Goal: Information Seeking & Learning: Compare options

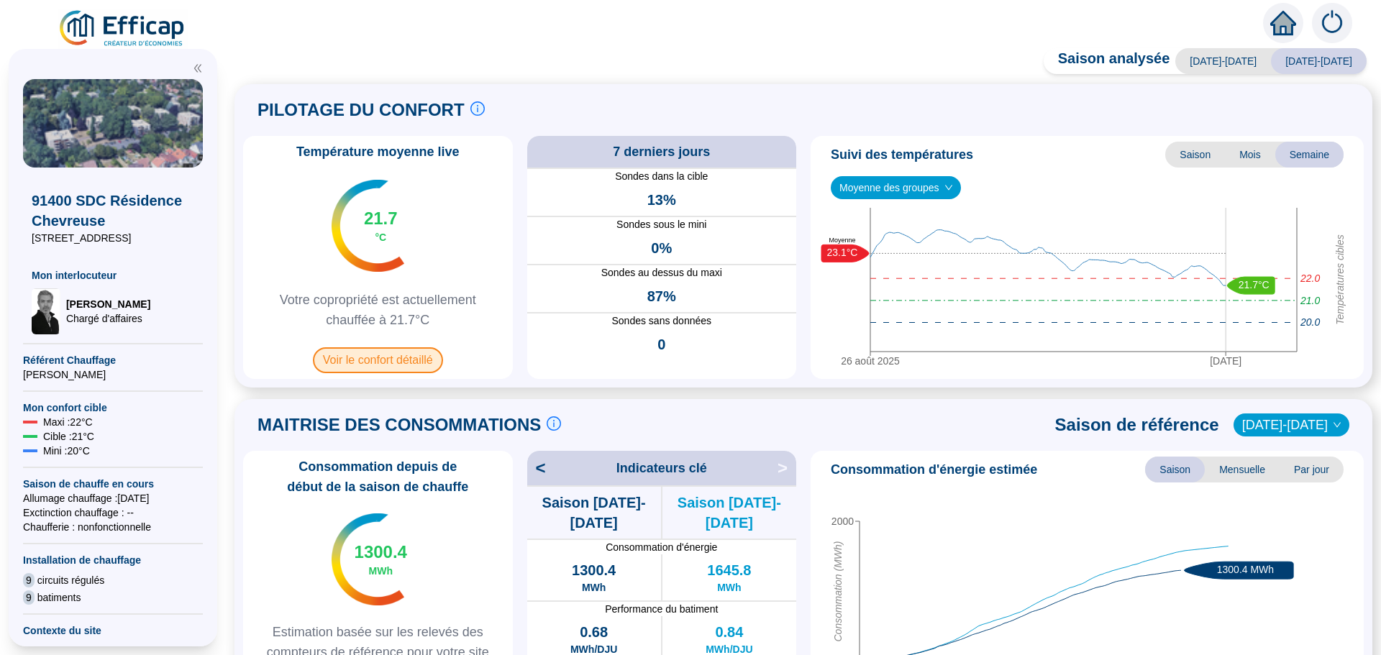
click at [392, 354] on span "Voir le confort détaillé" at bounding box center [378, 360] width 130 height 26
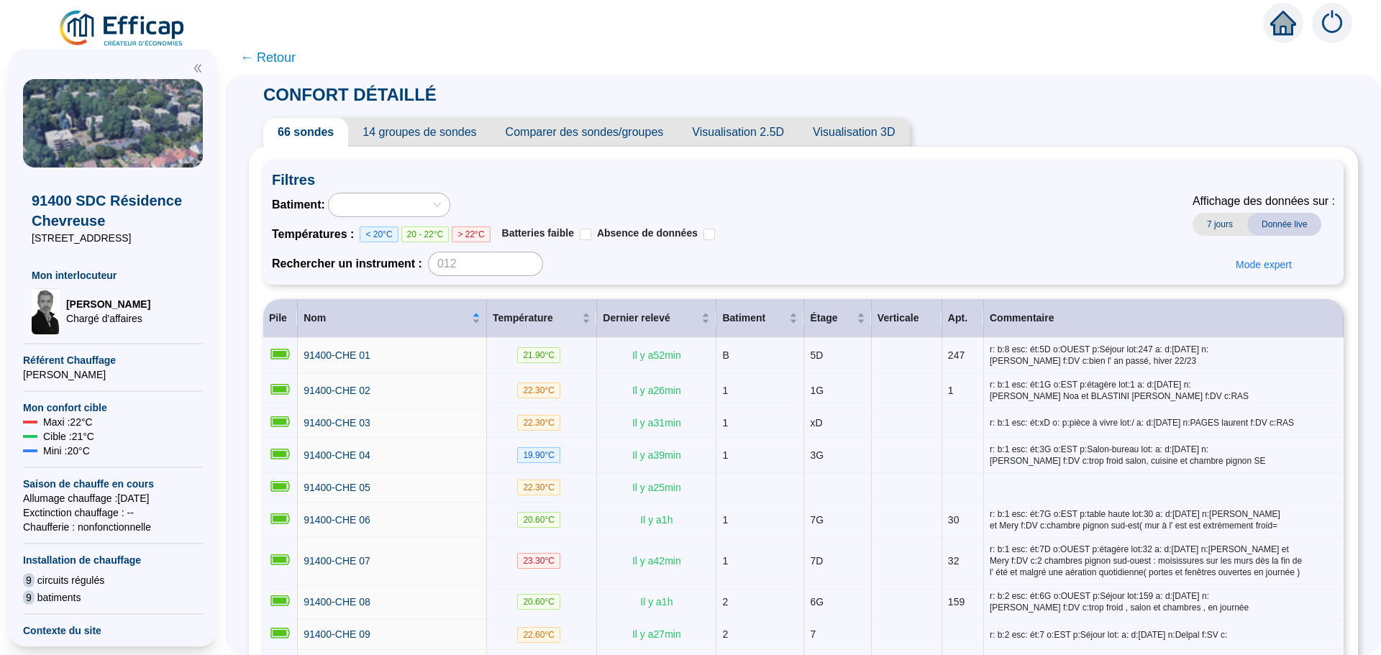
click at [651, 133] on span "Comparer des sondes/groupes" at bounding box center [584, 132] width 187 height 29
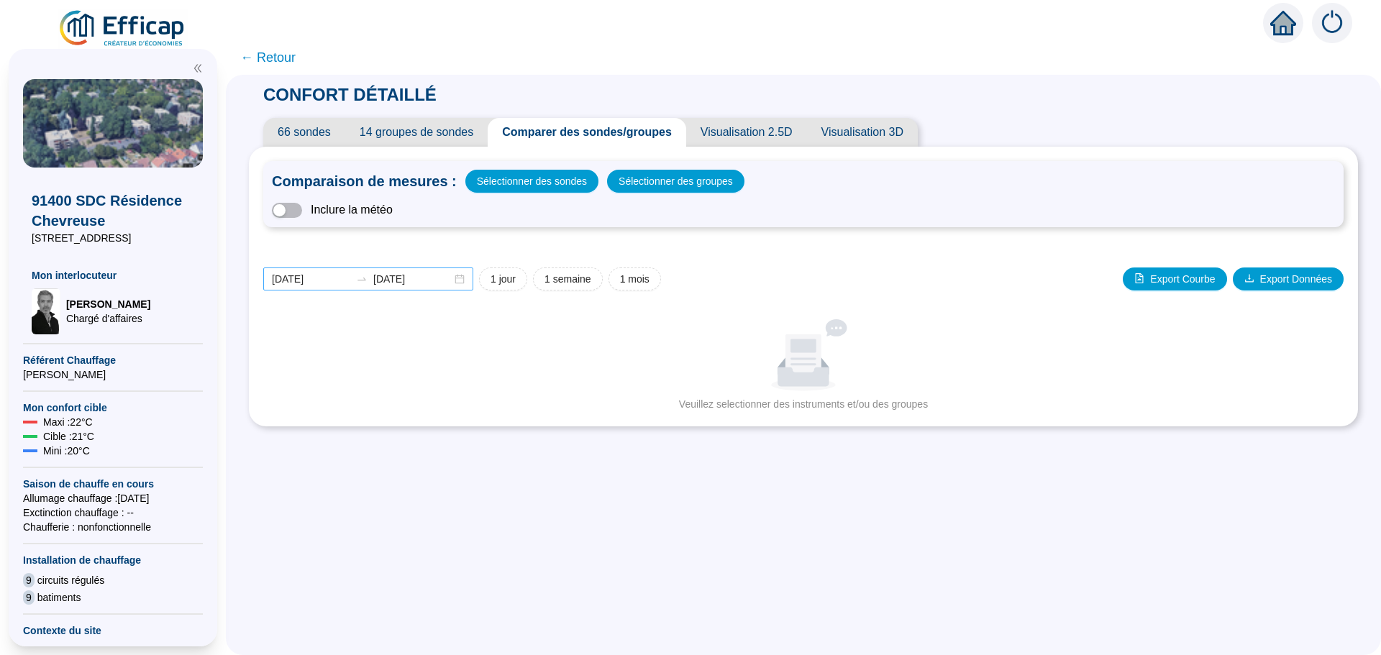
click at [470, 282] on div "[DATE] [DATE]" at bounding box center [368, 278] width 210 height 23
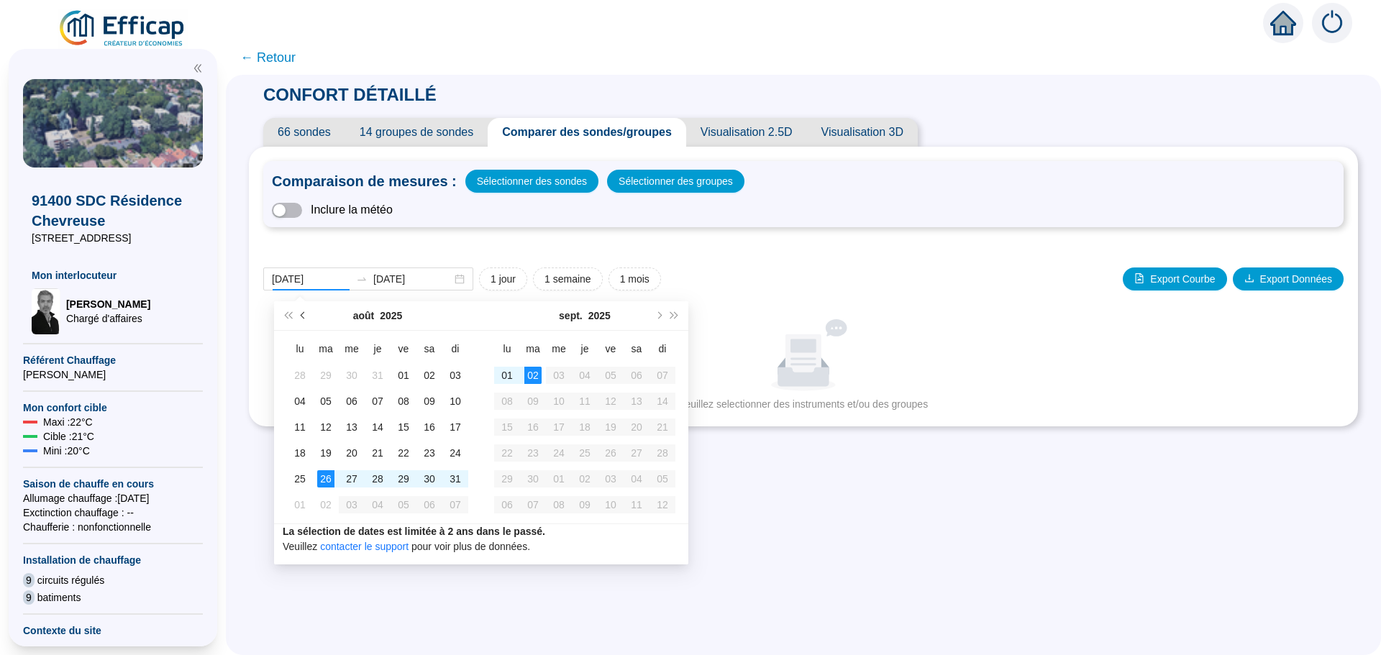
click at [300, 316] on button "Mois précédent (PageUp)" at bounding box center [304, 315] width 16 height 29
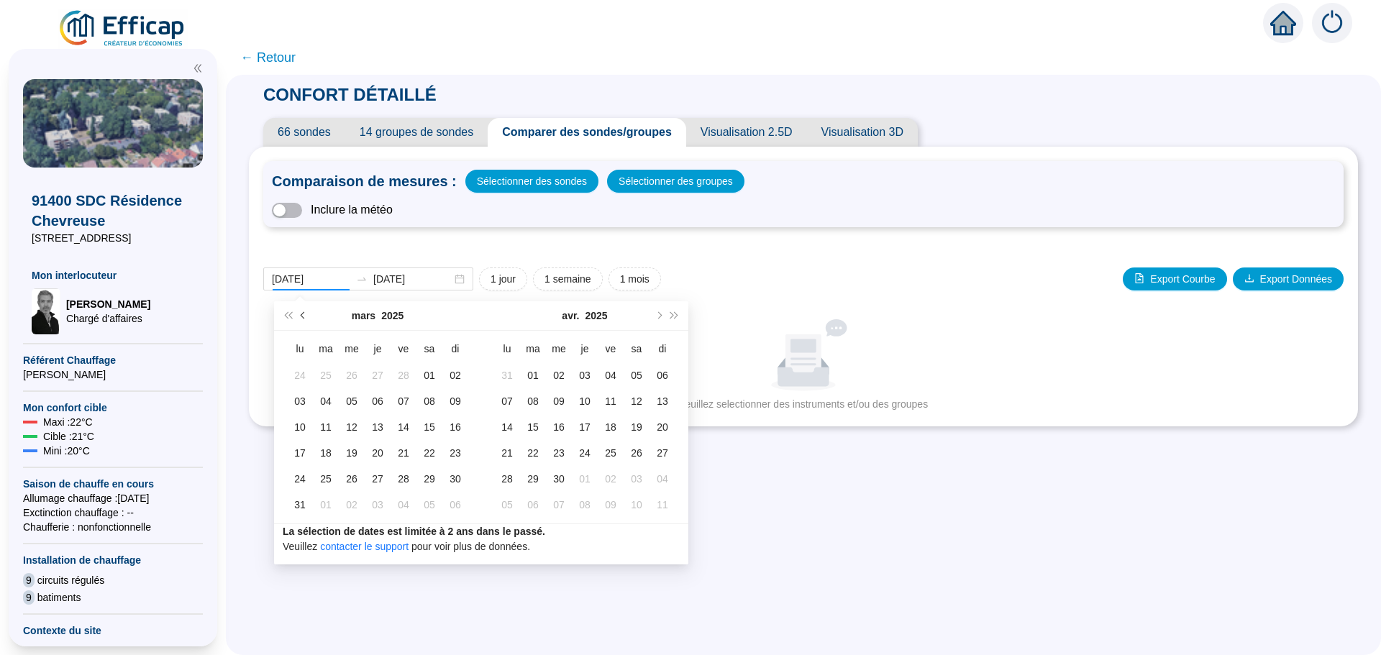
click at [300, 316] on button "Mois précédent (PageUp)" at bounding box center [304, 315] width 16 height 29
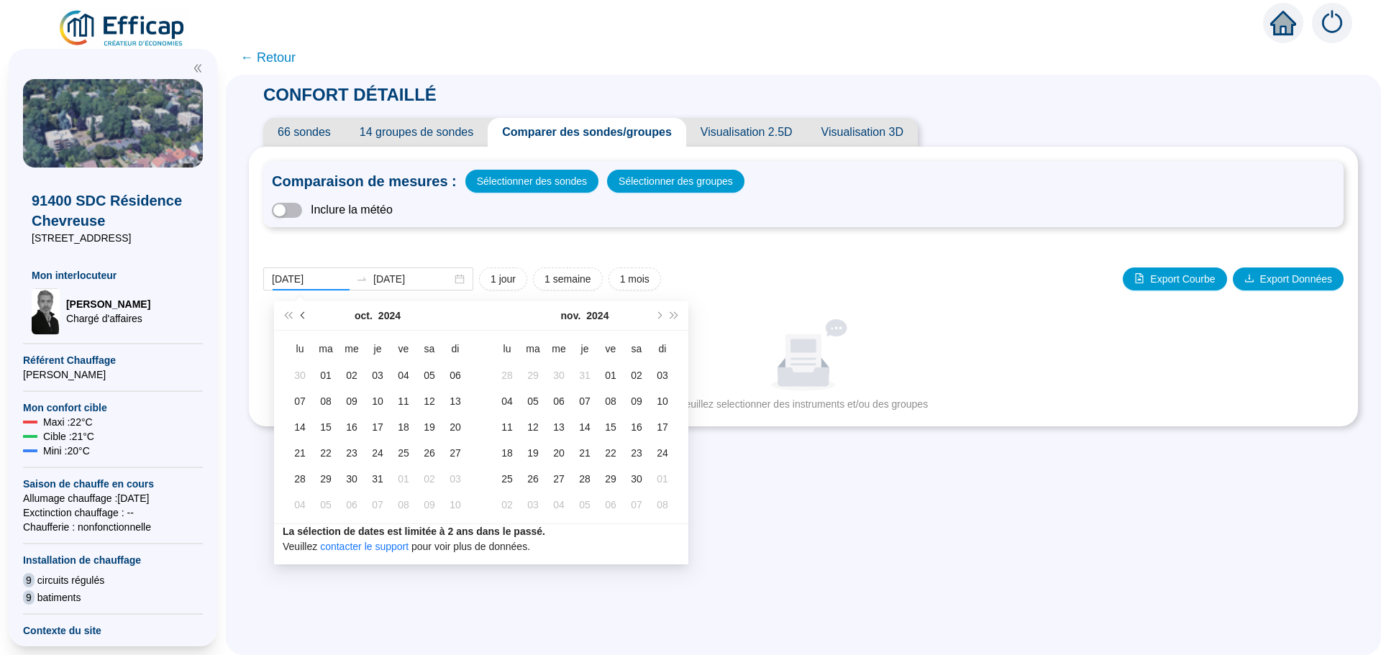
click at [300, 316] on button "Mois précédent (PageUp)" at bounding box center [304, 315] width 16 height 29
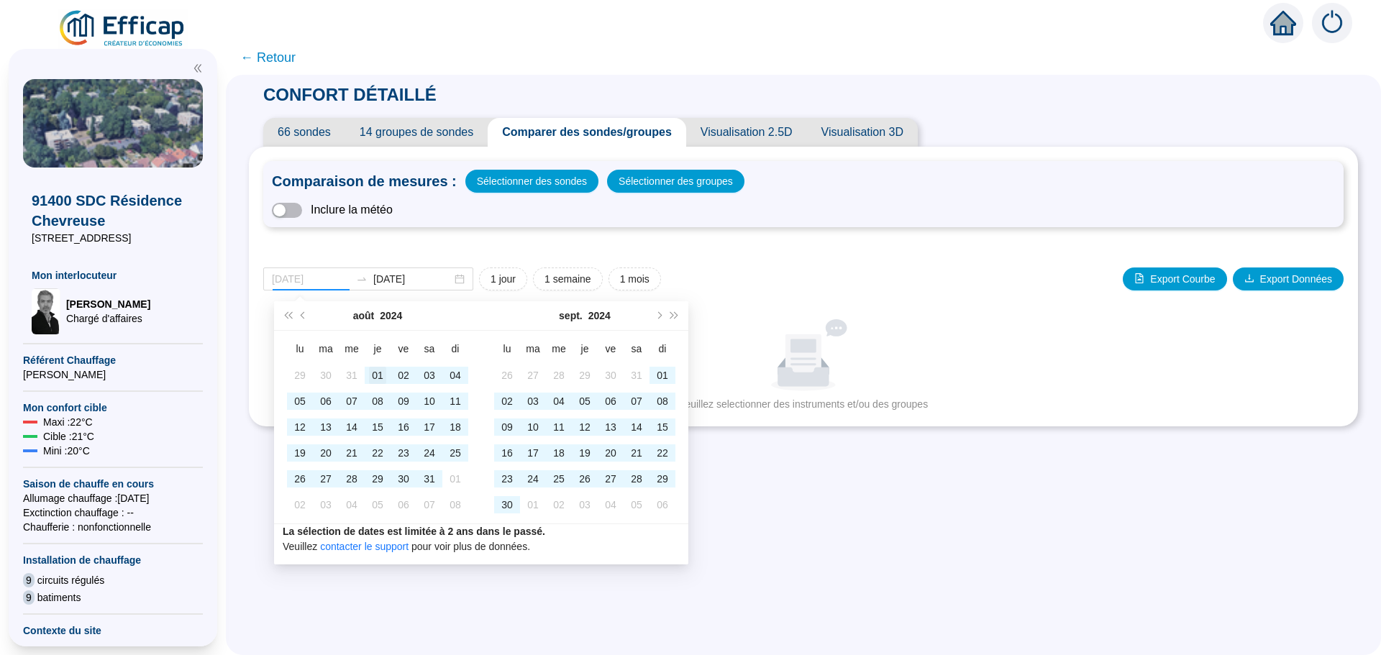
type input "[DATE]"
click at [378, 377] on div "01" at bounding box center [377, 375] width 17 height 17
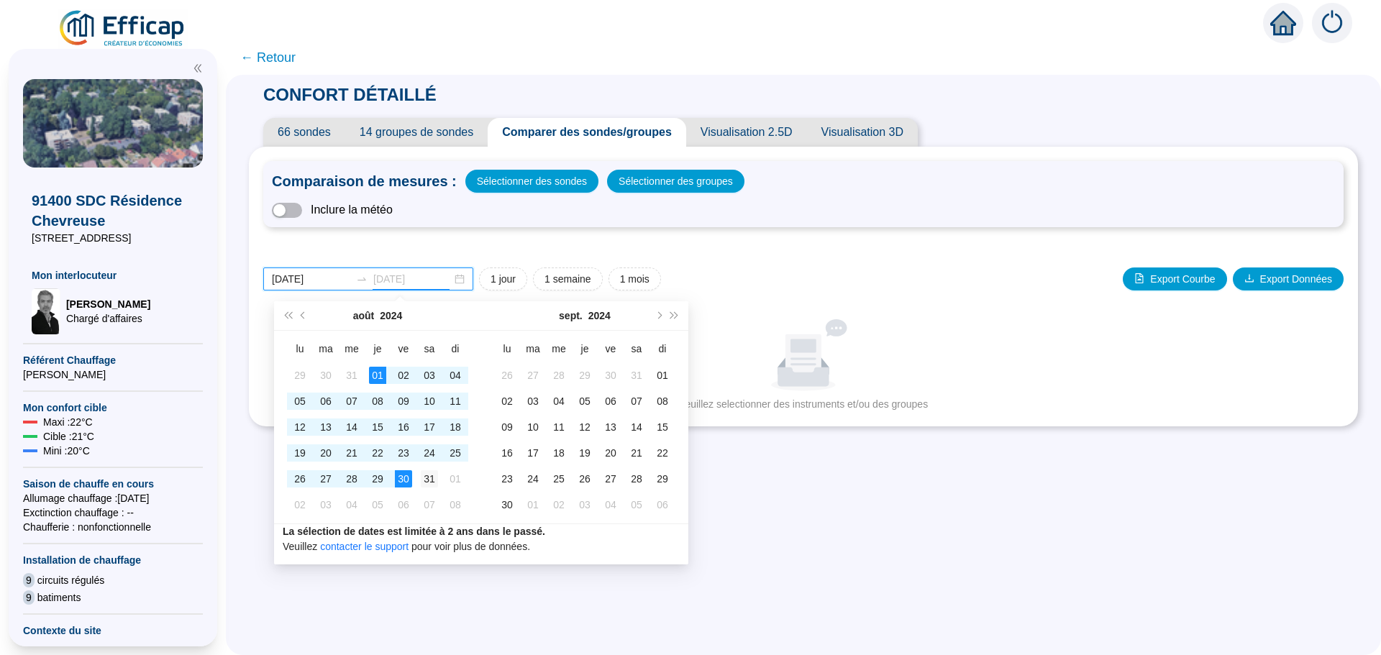
type input "[DATE]"
click at [428, 482] on div "31" at bounding box center [429, 478] width 17 height 17
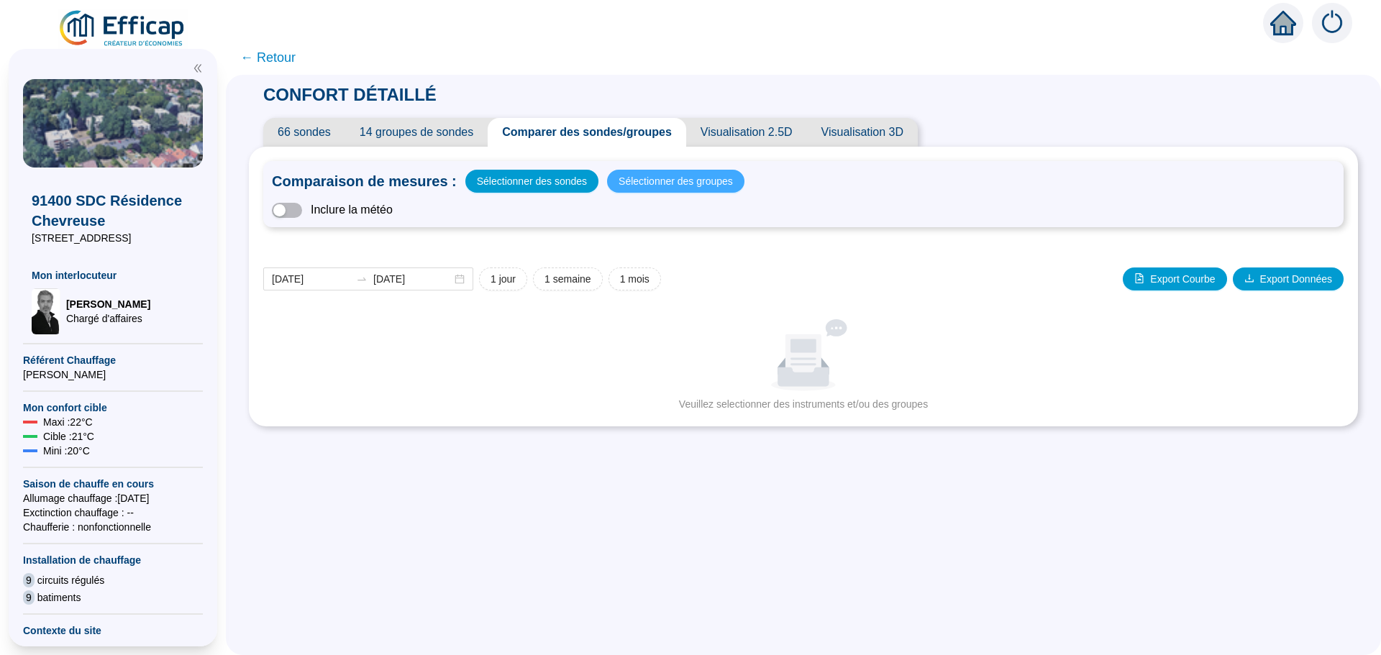
click at [646, 182] on span "Sélectionner des groupes" at bounding box center [675, 181] width 114 height 20
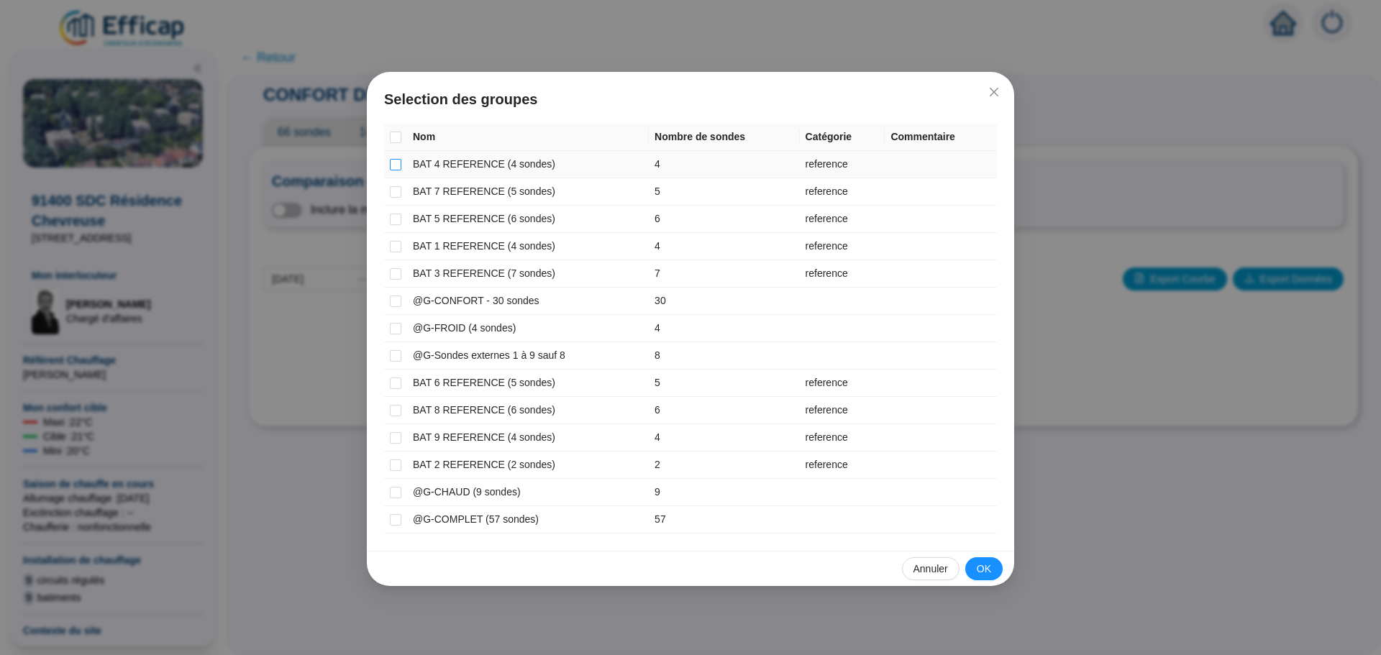
click at [398, 169] on input "checkbox" at bounding box center [396, 165] width 12 height 12
checkbox input "true"
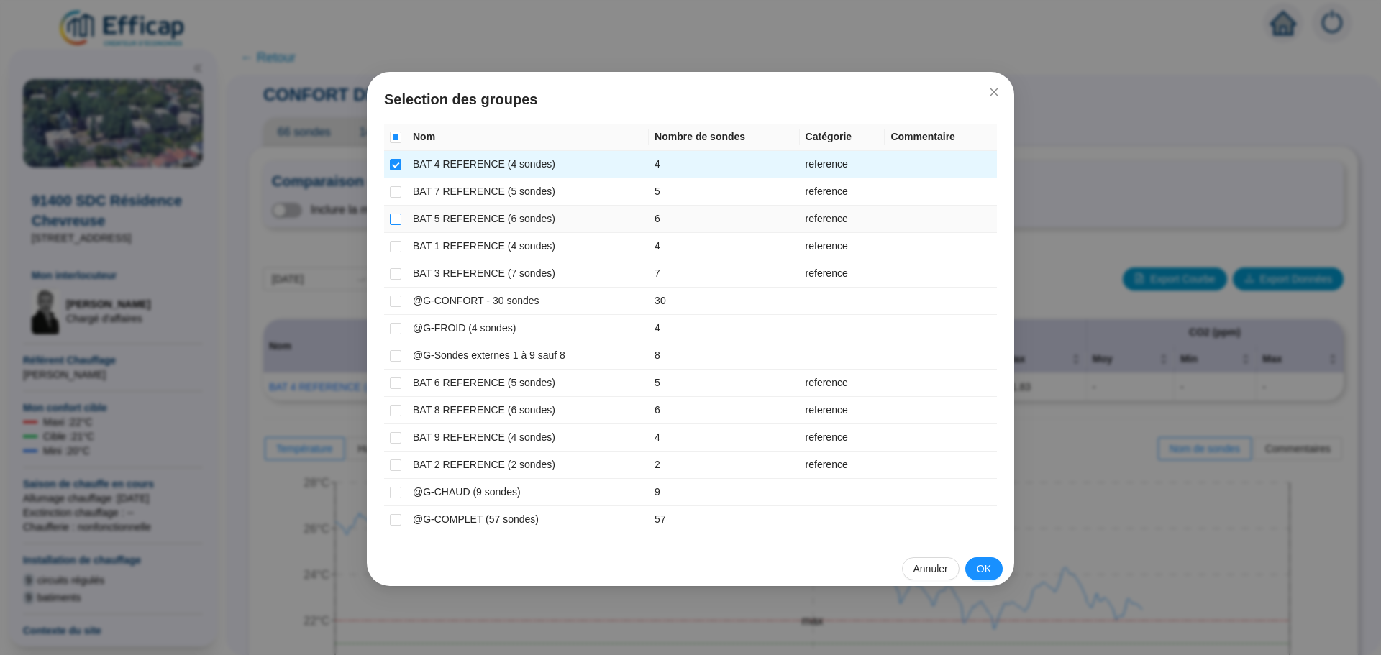
click at [390, 220] on input "checkbox" at bounding box center [396, 220] width 12 height 12
checkbox input "true"
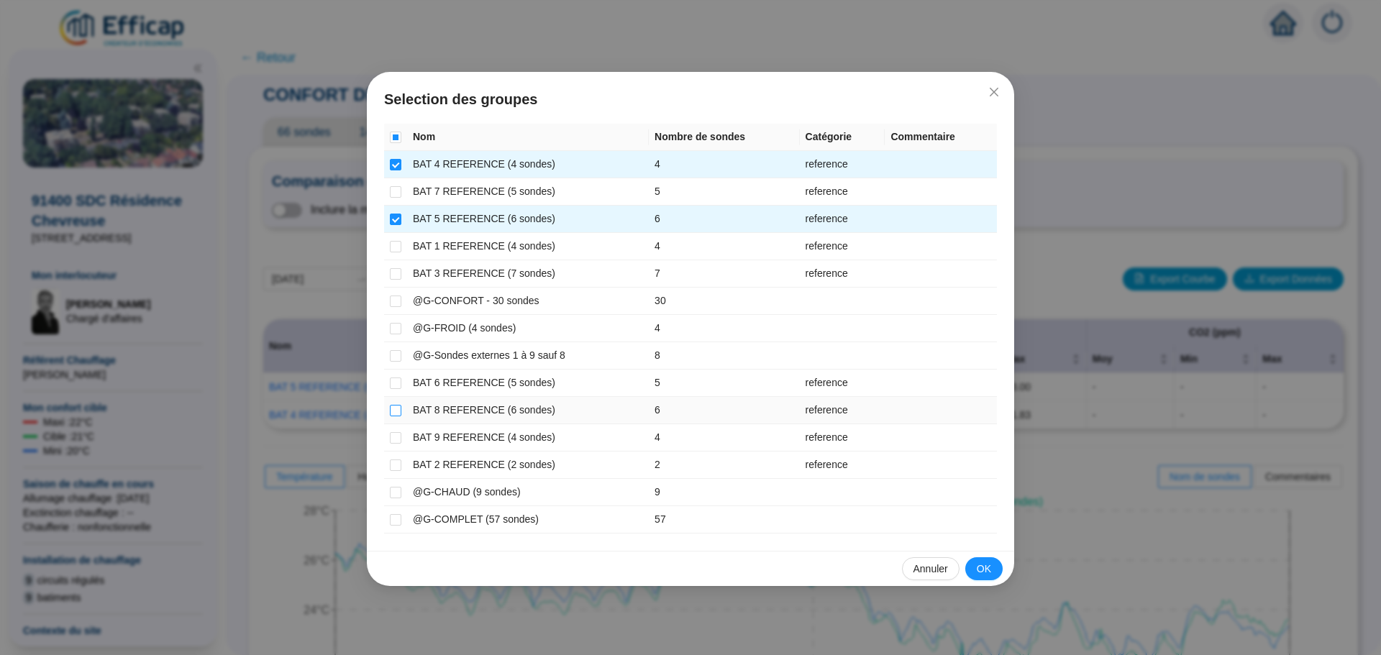
click at [395, 413] on input "checkbox" at bounding box center [396, 411] width 12 height 12
checkbox input "true"
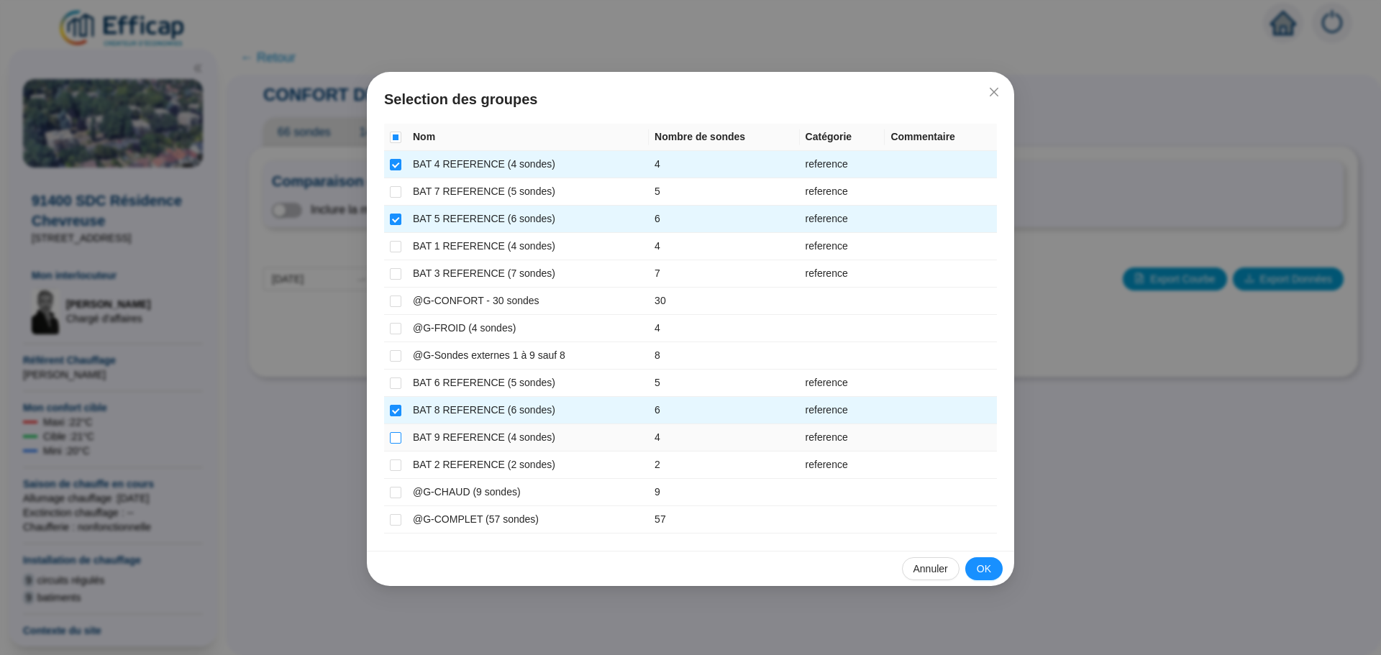
click at [395, 437] on input "checkbox" at bounding box center [396, 438] width 12 height 12
checkbox input "true"
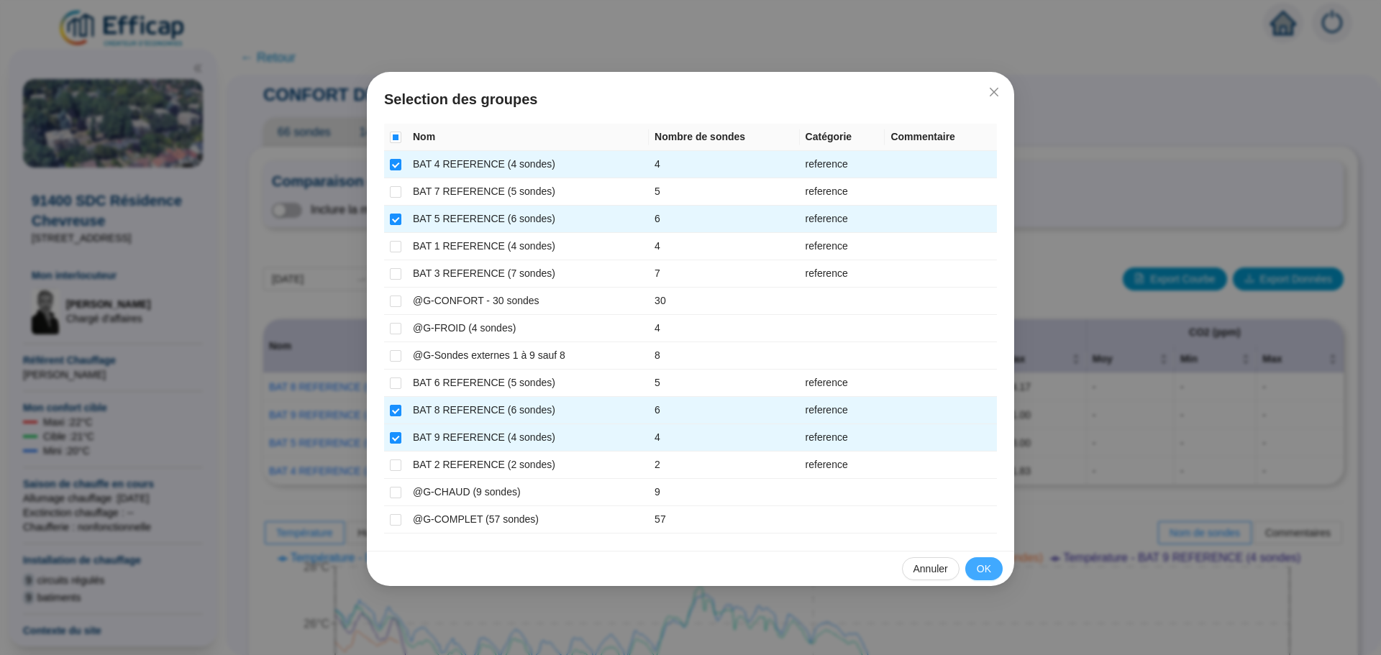
click at [984, 569] on span "OK" at bounding box center [983, 569] width 14 height 15
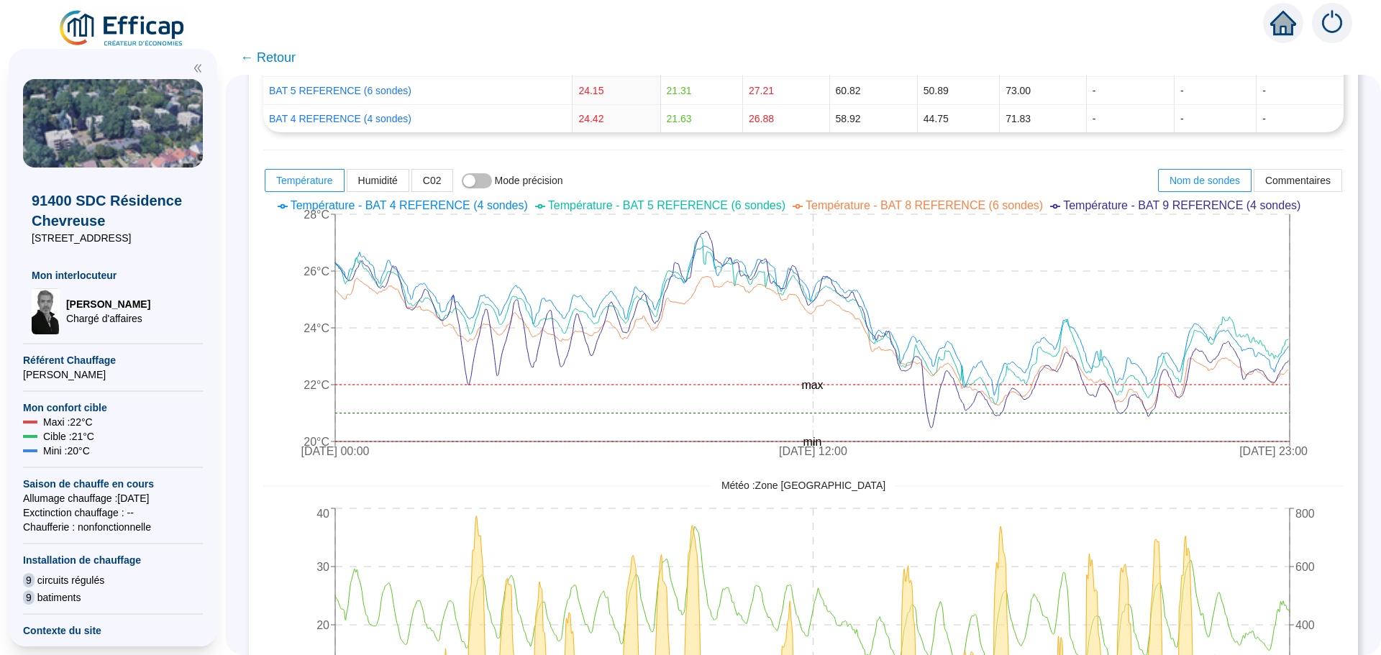
scroll to position [388, 0]
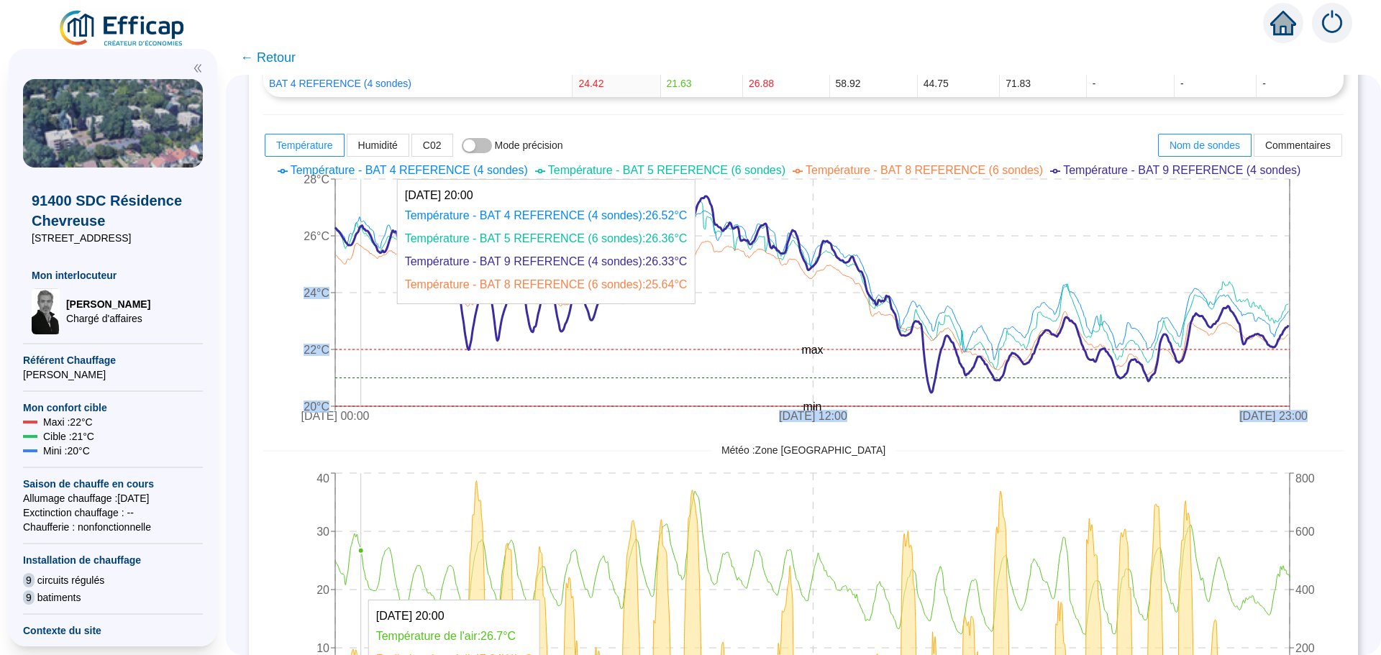
drag, startPoint x: 635, startPoint y: 318, endPoint x: 372, endPoint y: 281, distance: 265.7
click at [372, 281] on icon "[DATE] 00:00 [DATE] 12:00 [DATE] 23:00 20°C 22°C 24°C 26°C 28°C min max" at bounding box center [792, 294] width 1058 height 273
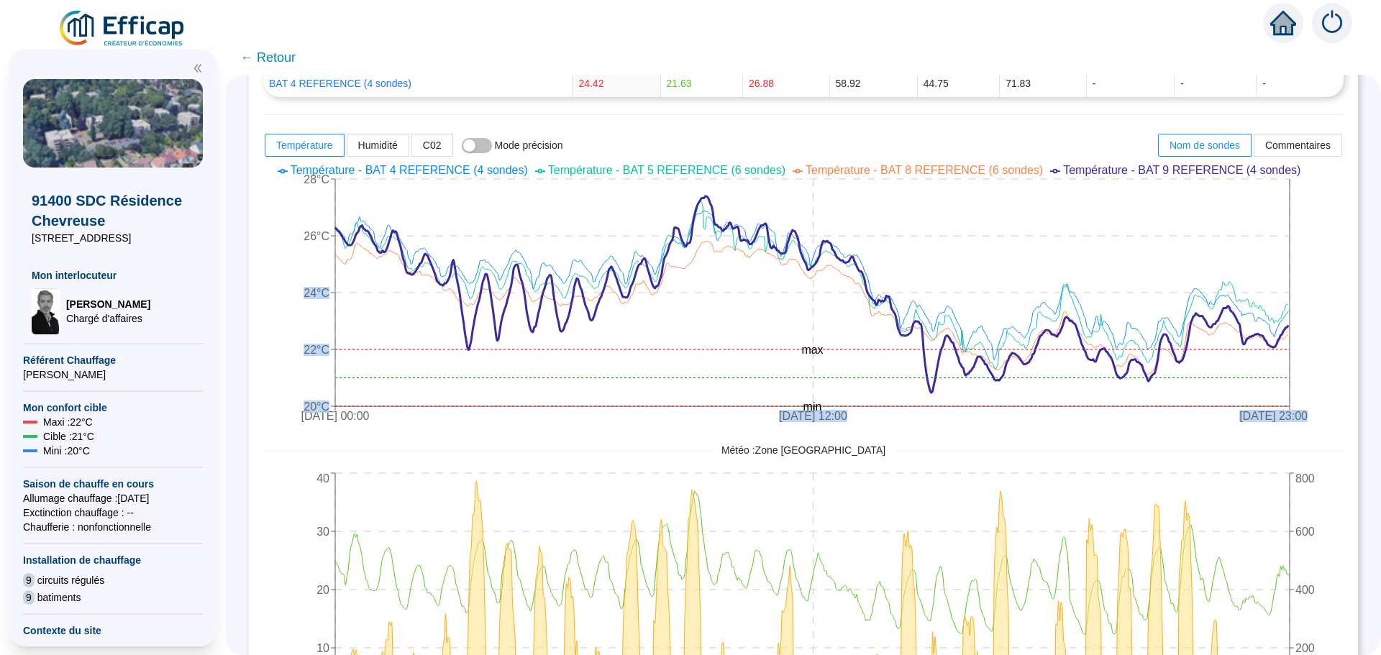
click at [274, 275] on icon "[DATE] 00:00 [DATE] 12:00 [DATE] 23:00 20°C 22°C 24°C 26°C 28°C min max" at bounding box center [792, 294] width 1058 height 273
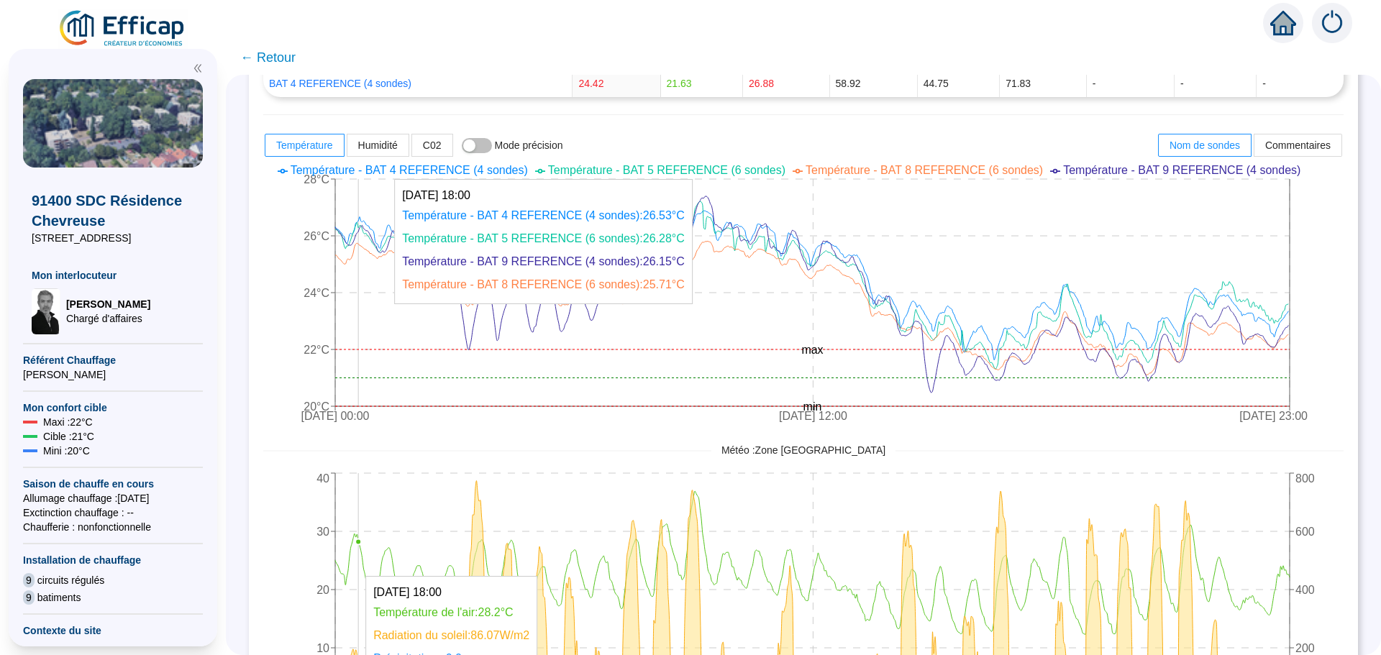
drag, startPoint x: 374, startPoint y: 250, endPoint x: 369, endPoint y: 257, distance: 9.4
click at [369, 257] on icon "[DATE] 00:00 [DATE] 12:00 [DATE] 23:00 20°C 22°C 24°C 26°C 28°C min max" at bounding box center [792, 294] width 1058 height 273
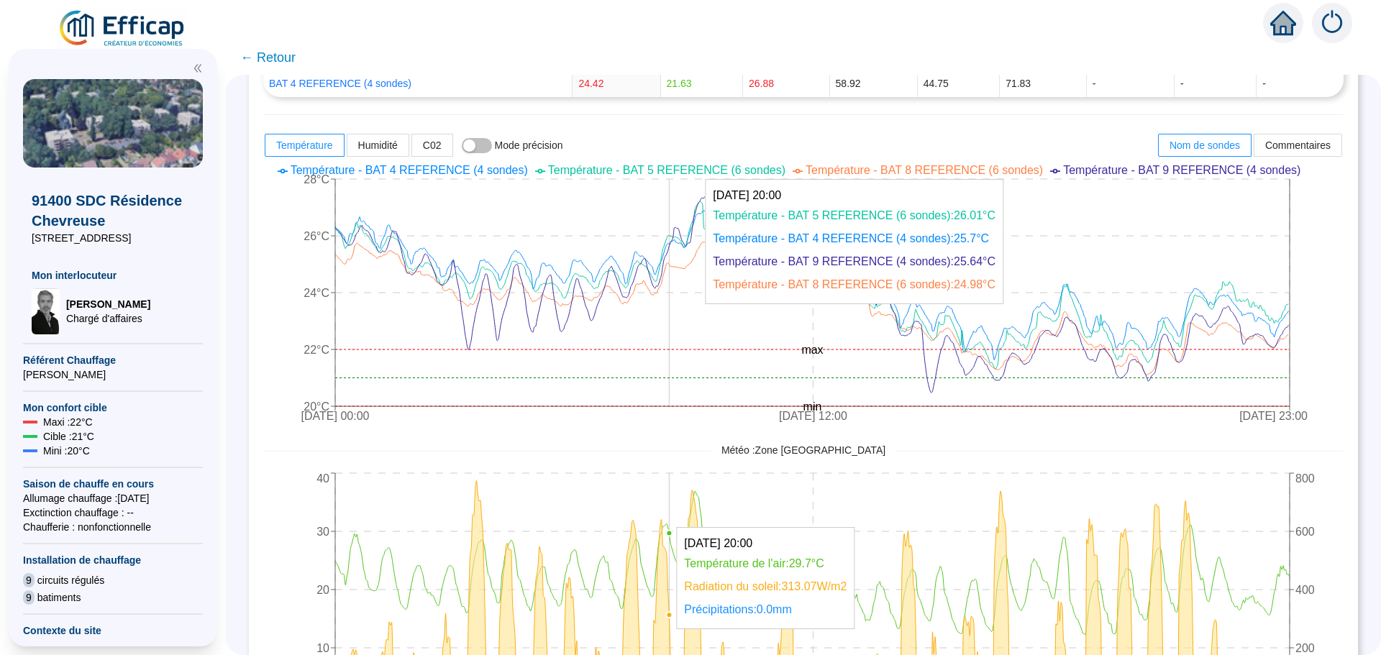
drag, startPoint x: 0, startPoint y: 467, endPoint x: 680, endPoint y: 325, distance: 694.8
click at [680, 325] on icon "[DATE] 00:00 [DATE] 12:00 [DATE] 23:00 20°C 22°C 24°C 26°C 28°C min max" at bounding box center [792, 294] width 1058 height 273
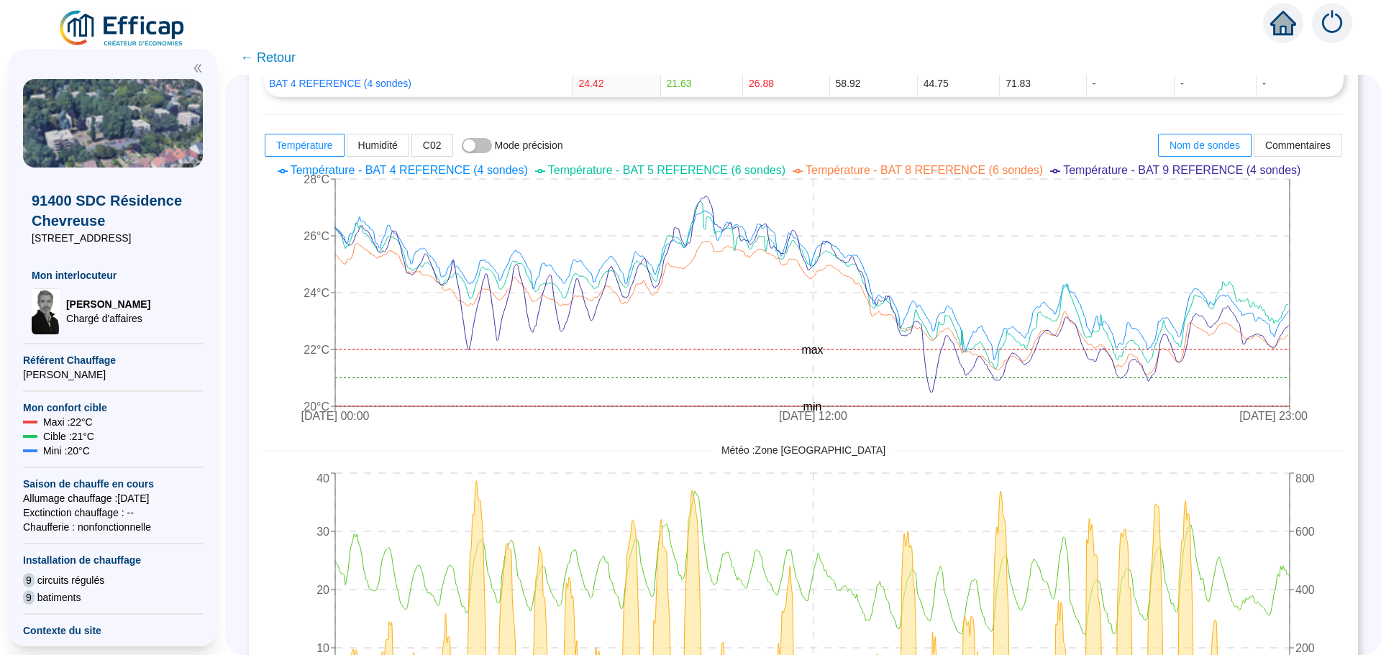
click at [282, 56] on span "← Retour" at bounding box center [267, 57] width 55 height 20
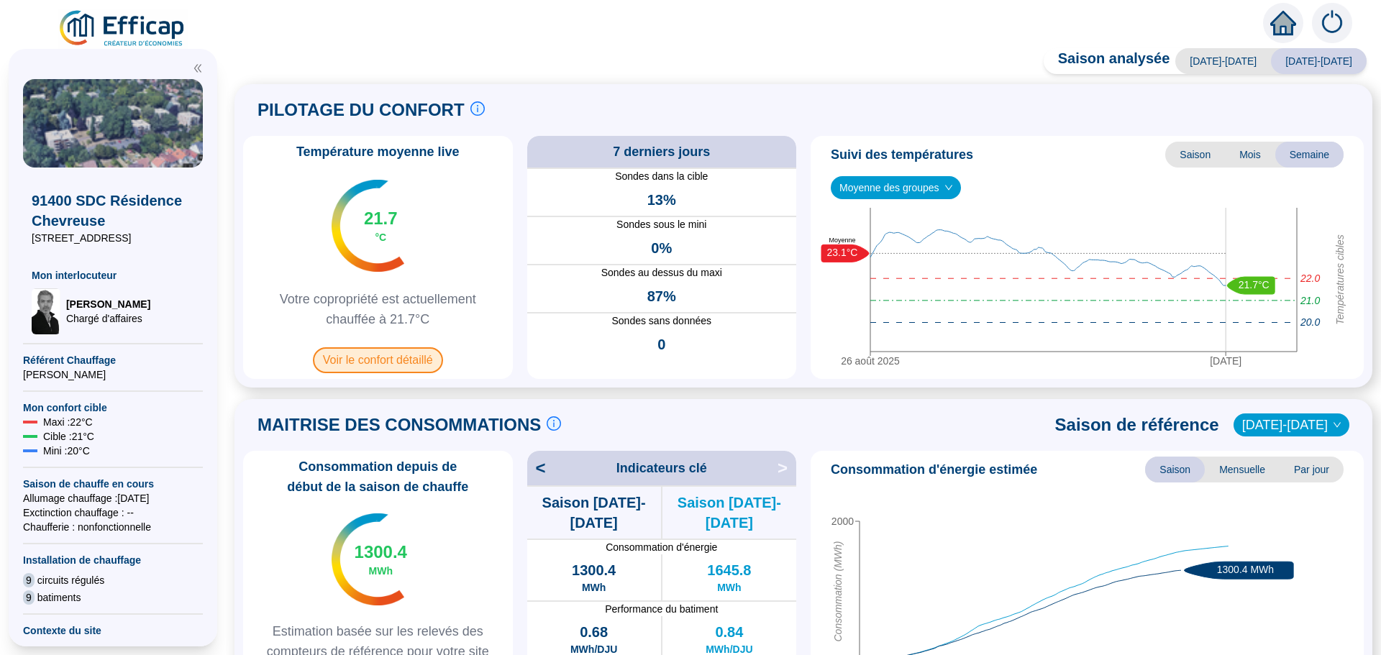
click at [370, 370] on span "Voir le confort détaillé" at bounding box center [378, 360] width 130 height 26
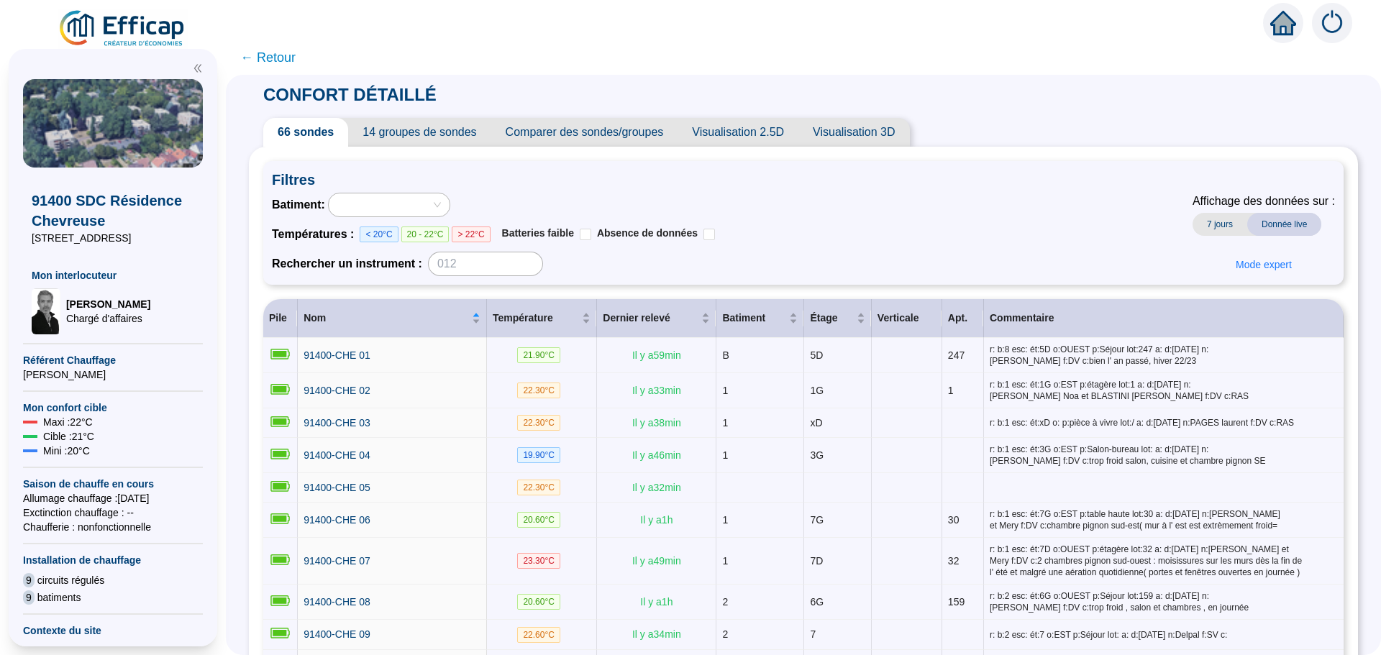
click at [644, 130] on span "Comparer des sondes/groupes" at bounding box center [584, 132] width 187 height 29
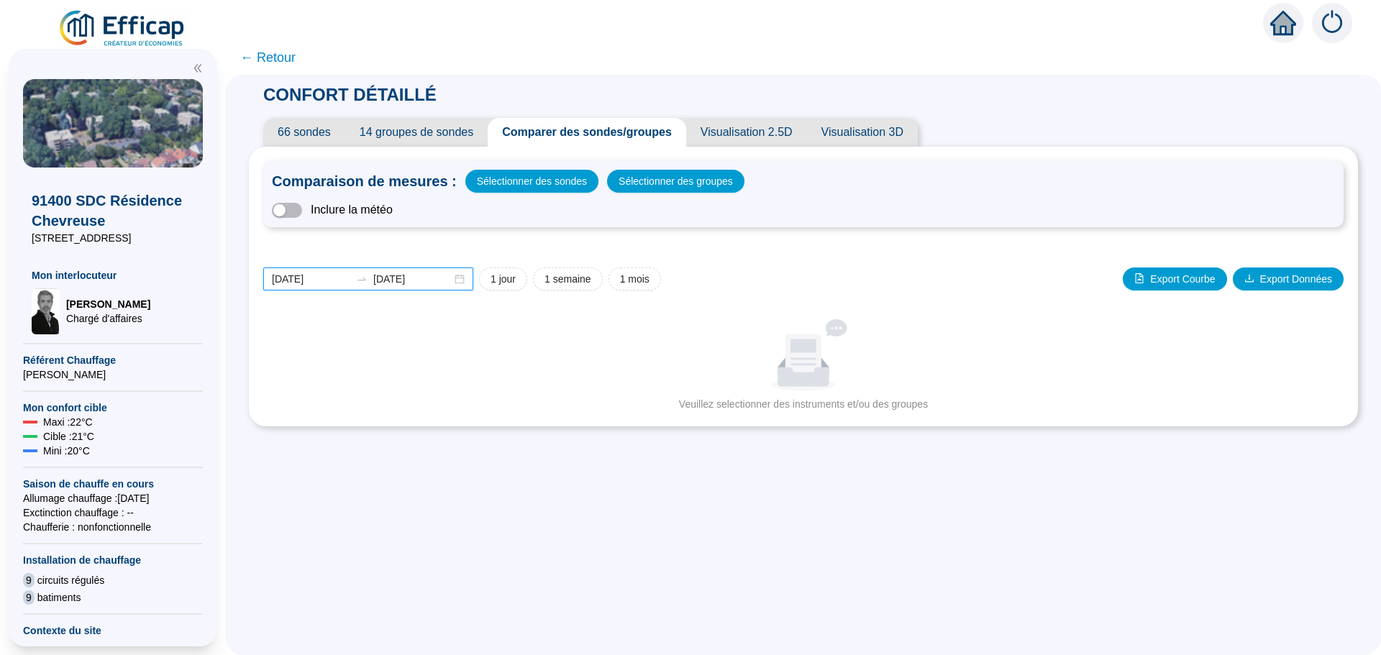
click at [337, 280] on input "[DATE]" at bounding box center [311, 279] width 78 height 15
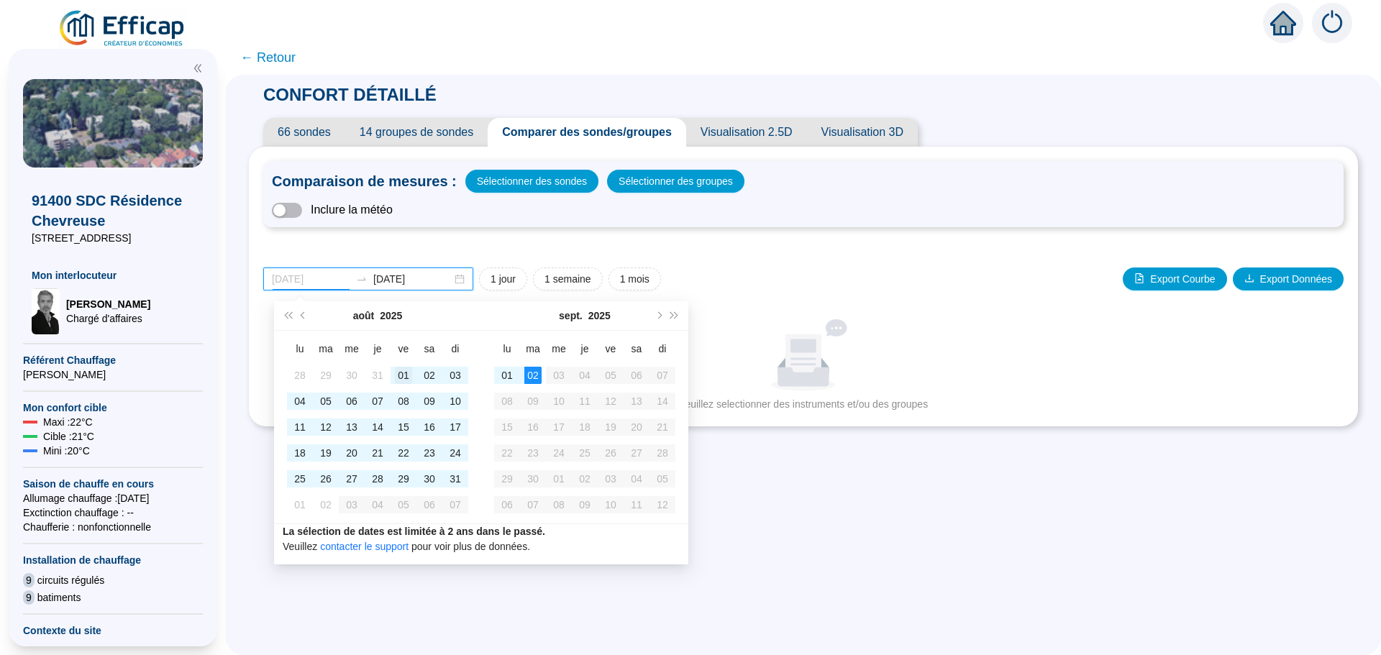
type input "[DATE]"
click at [400, 374] on div "01" at bounding box center [403, 375] width 17 height 17
type input "[DATE]"
click at [459, 472] on div "31" at bounding box center [455, 478] width 17 height 17
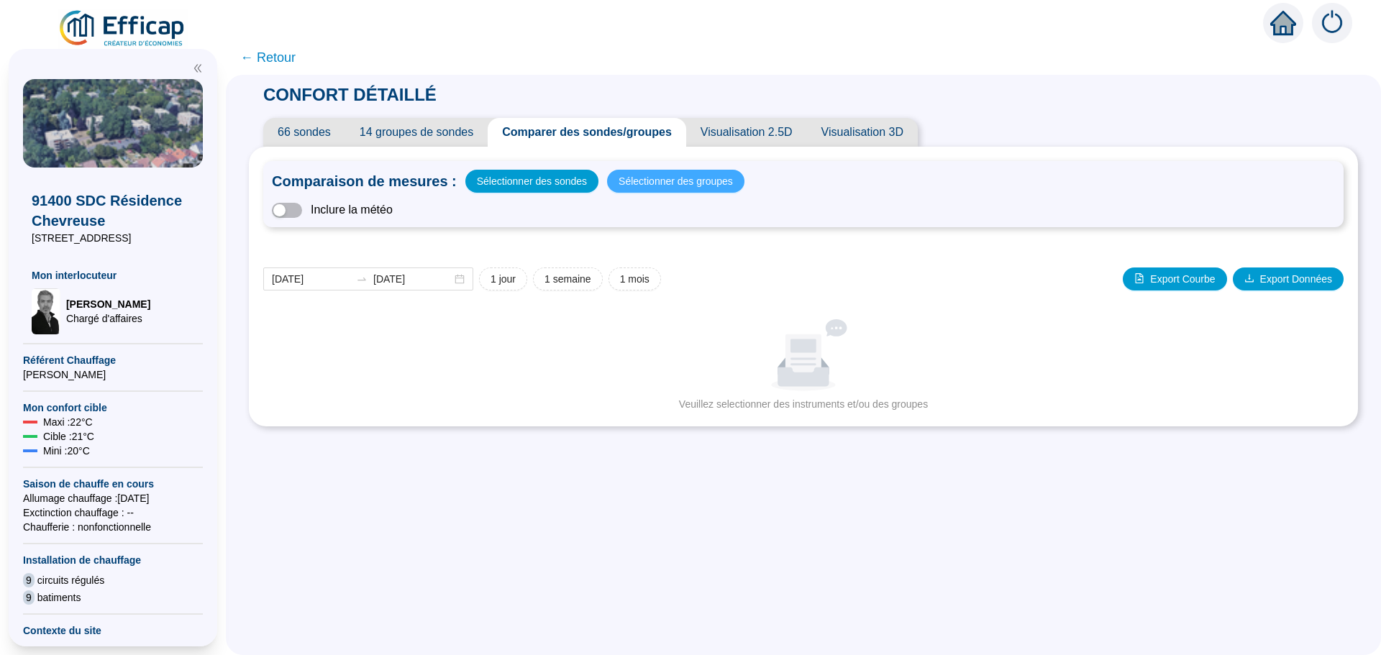
click at [654, 183] on span "Sélectionner des groupes" at bounding box center [675, 181] width 114 height 20
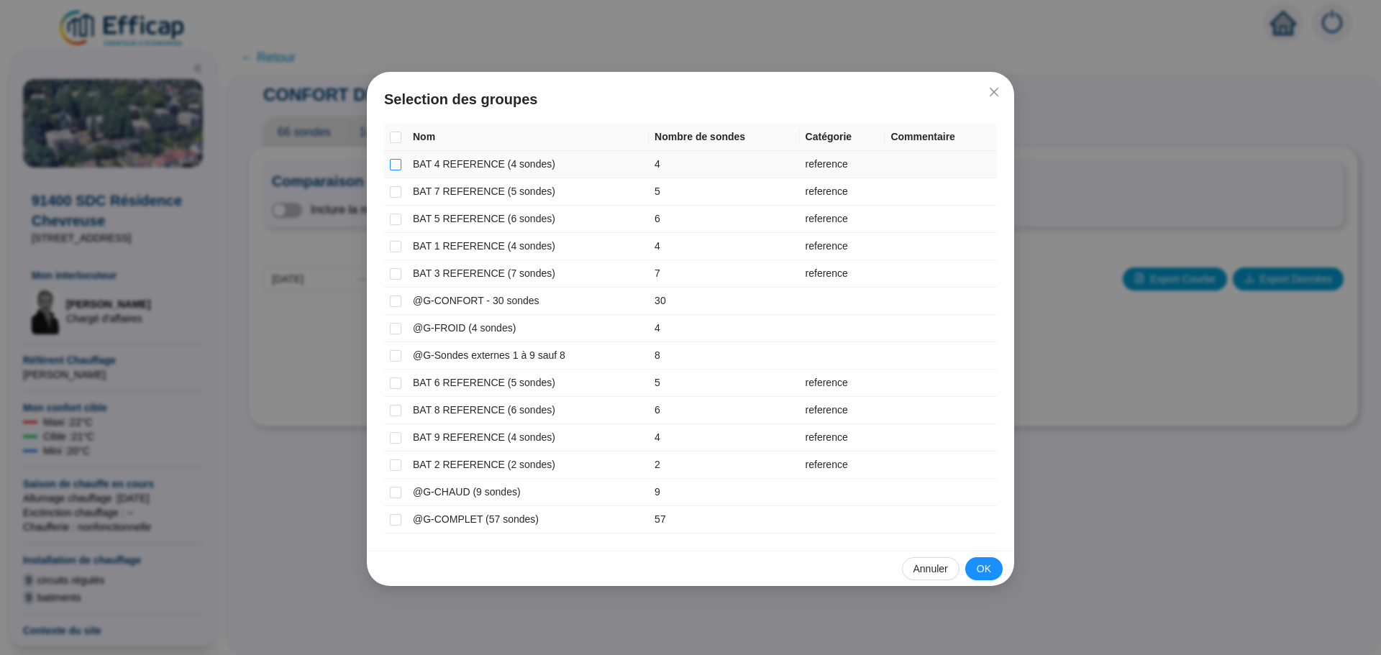
click at [394, 165] on input "checkbox" at bounding box center [396, 165] width 12 height 12
checkbox input "true"
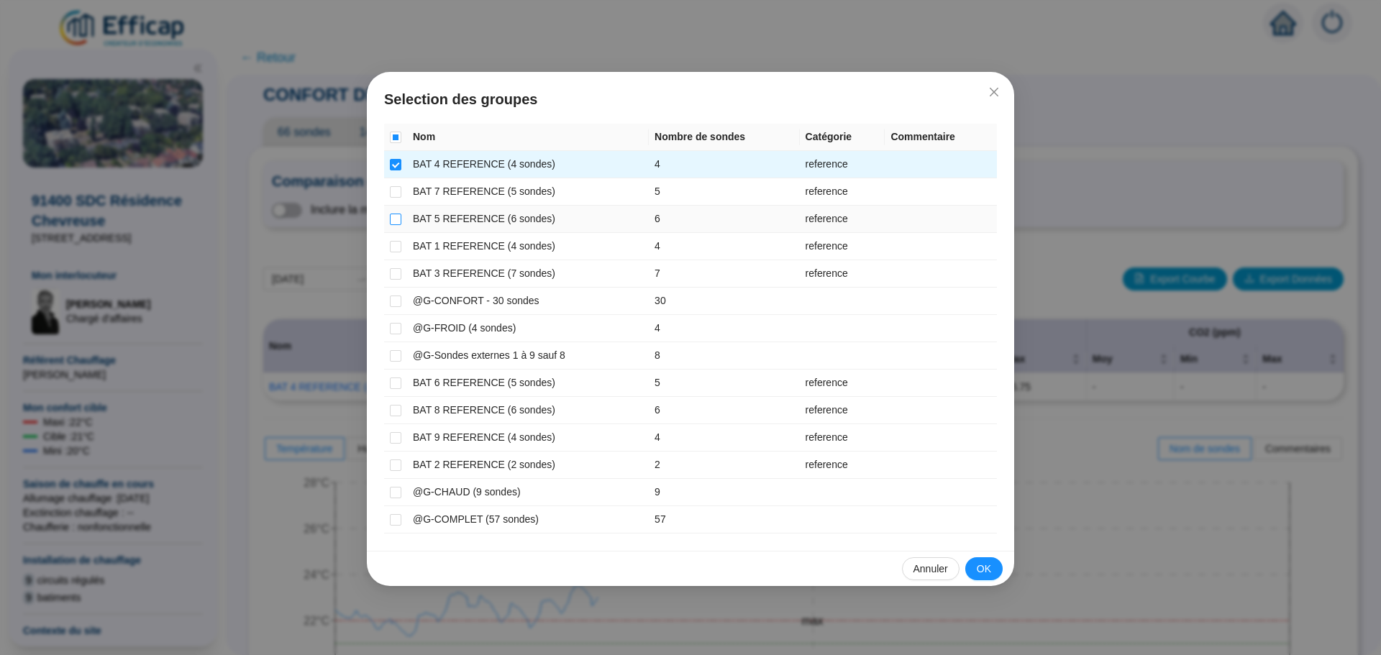
click at [398, 220] on input "checkbox" at bounding box center [396, 220] width 12 height 12
checkbox input "true"
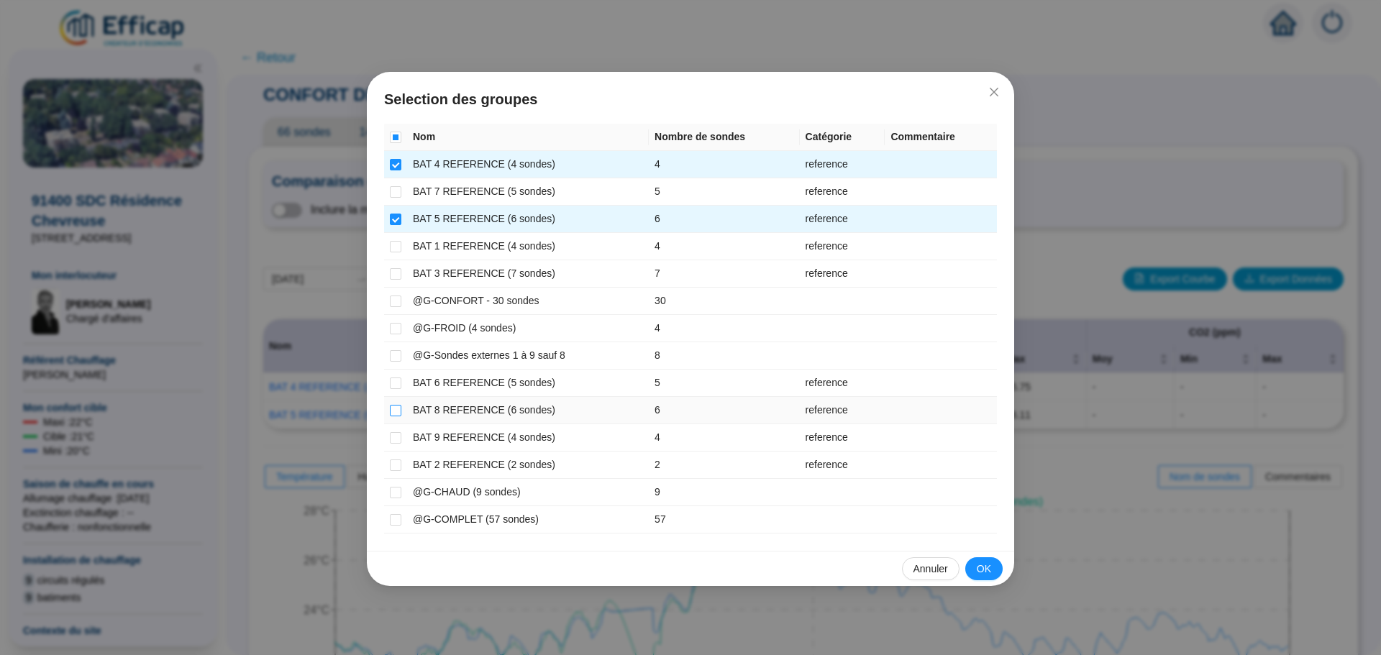
click at [398, 409] on input "checkbox" at bounding box center [396, 411] width 12 height 12
checkbox input "true"
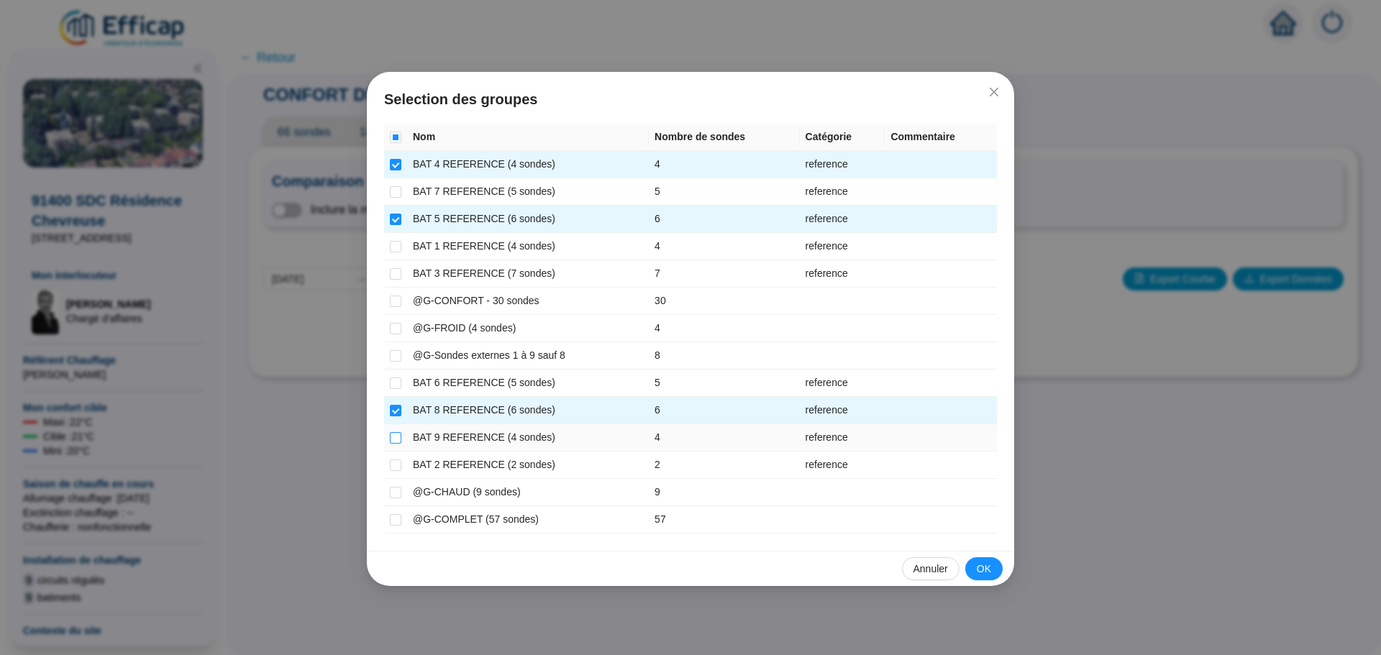
click at [398, 436] on input "checkbox" at bounding box center [396, 438] width 12 height 12
checkbox input "true"
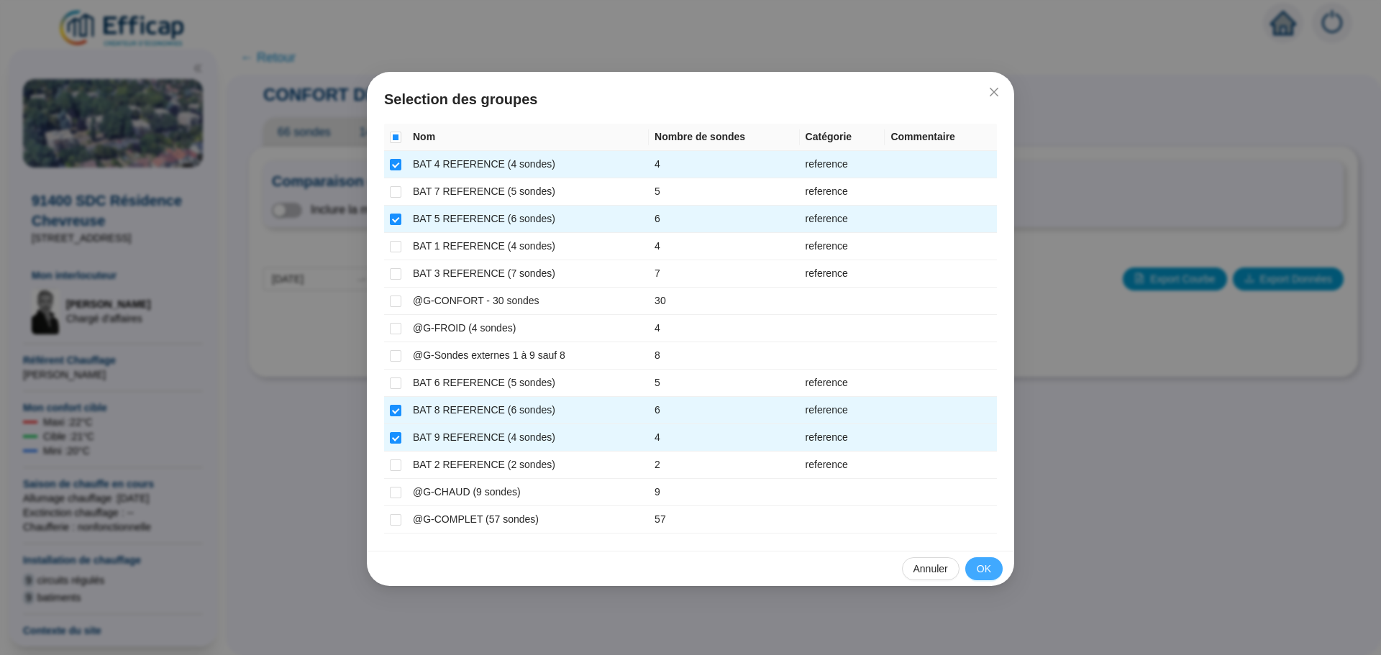
click at [982, 567] on span "OK" at bounding box center [983, 569] width 14 height 15
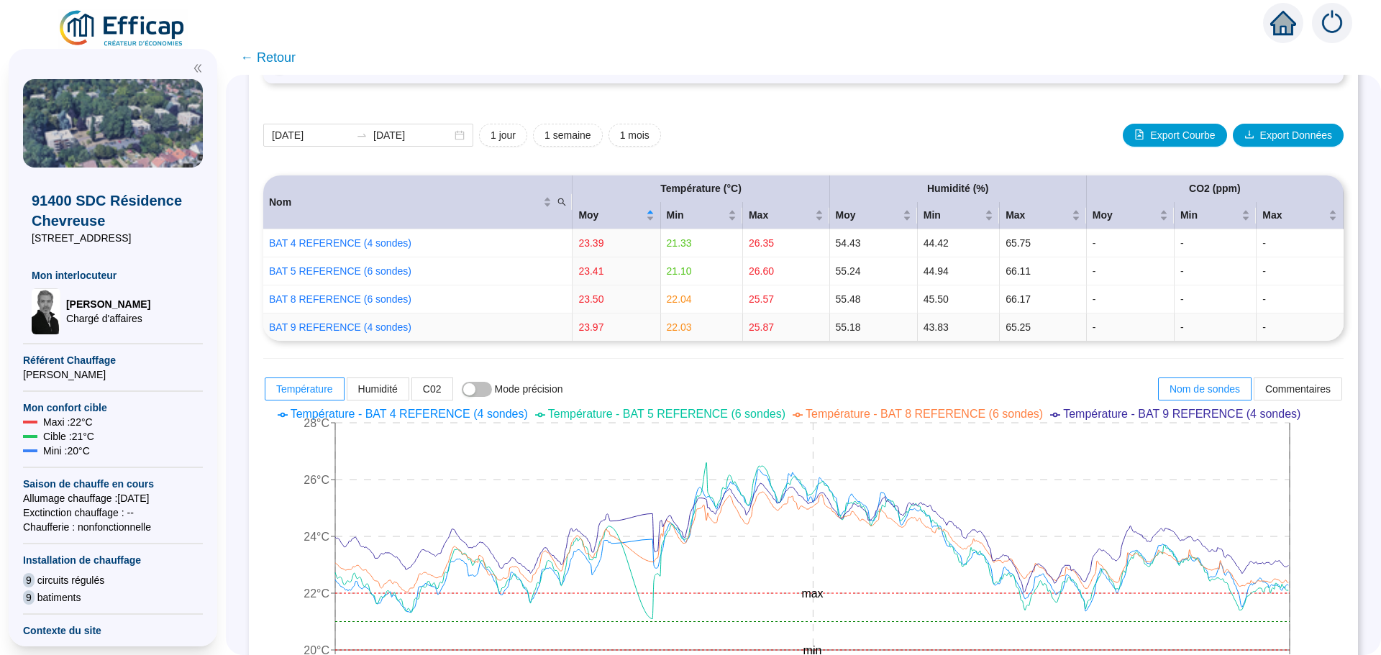
scroll to position [216, 0]
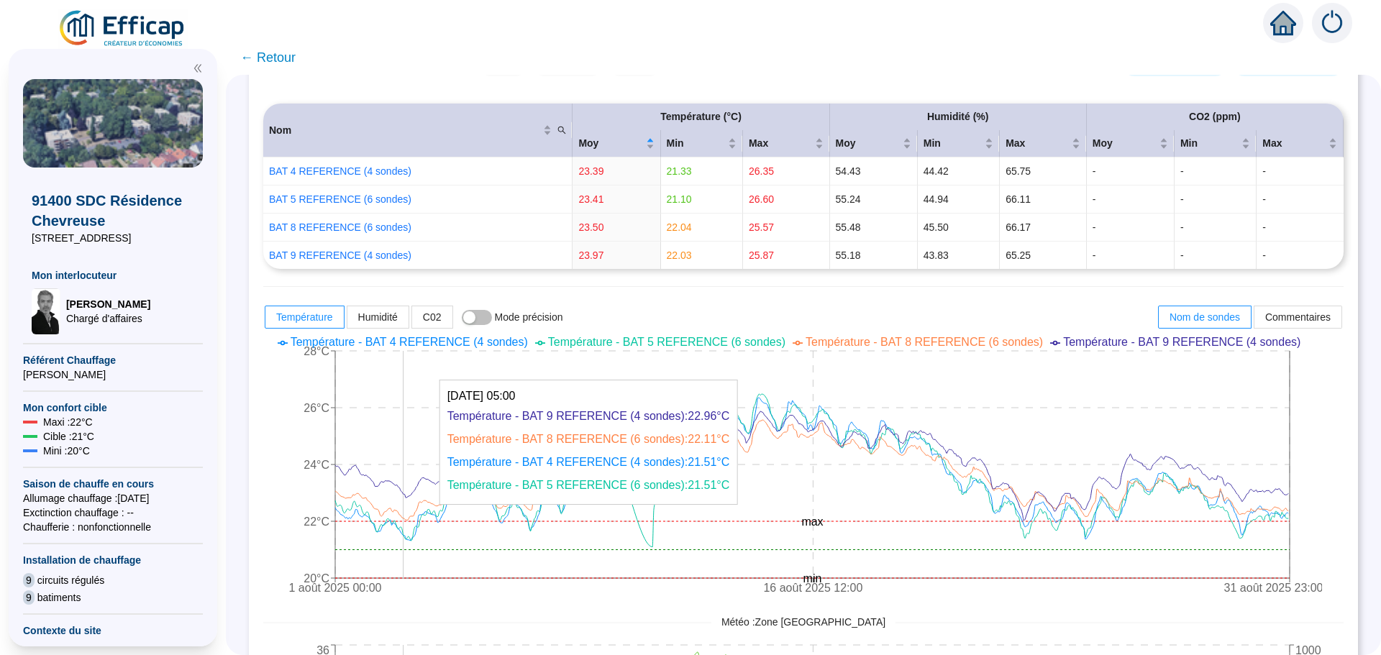
drag, startPoint x: 405, startPoint y: 485, endPoint x: 413, endPoint y: 541, distance: 56.7
drag, startPoint x: 413, startPoint y: 541, endPoint x: 926, endPoint y: 383, distance: 536.5
click at [926, 383] on icon "1 août 2025 00:00 16 août 2025 12:00 31 août 2025 23:00 20°C 22°C 24°C 26°C 28°…" at bounding box center [792, 466] width 1058 height 273
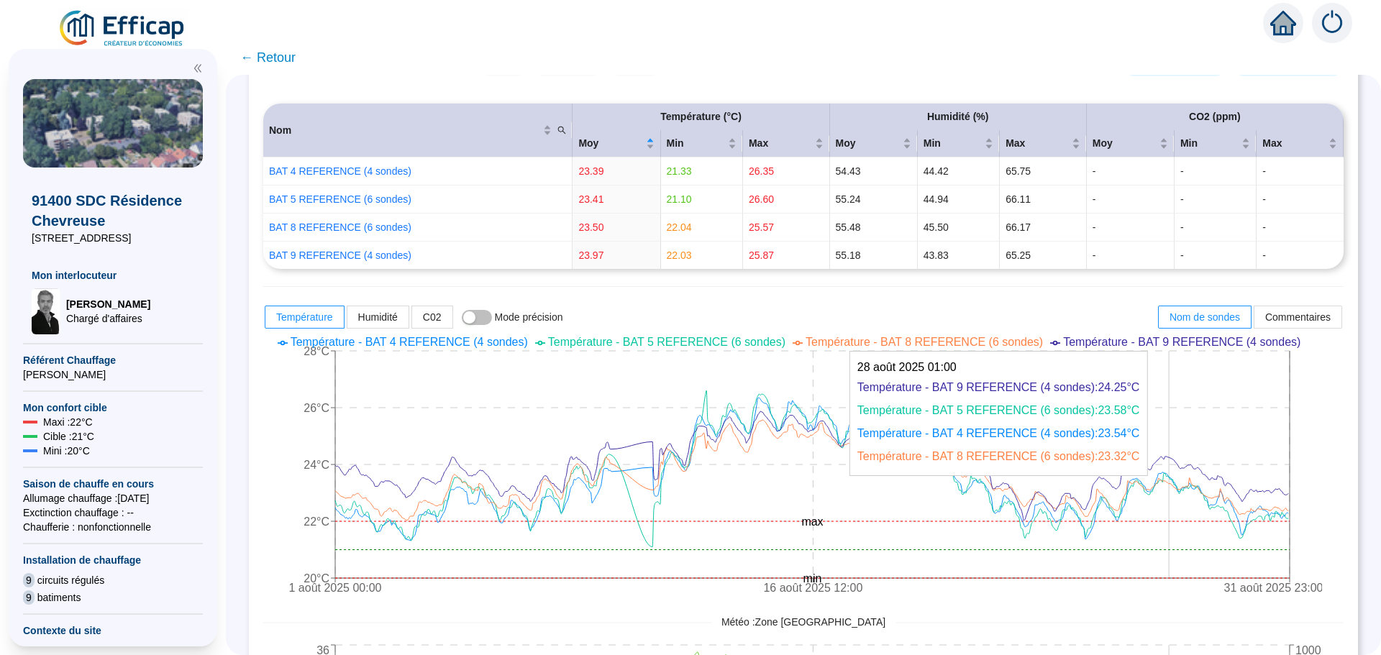
drag, startPoint x: 1249, startPoint y: 521, endPoint x: 1179, endPoint y: 498, distance: 73.4
drag, startPoint x: 1179, startPoint y: 498, endPoint x: 1222, endPoint y: 433, distance: 77.4
click at [1222, 433] on icon "1 août 2025 00:00 16 août 2025 12:00 31 août 2025 23:00 20°C 22°C 24°C 26°C 28°…" at bounding box center [792, 466] width 1058 height 273
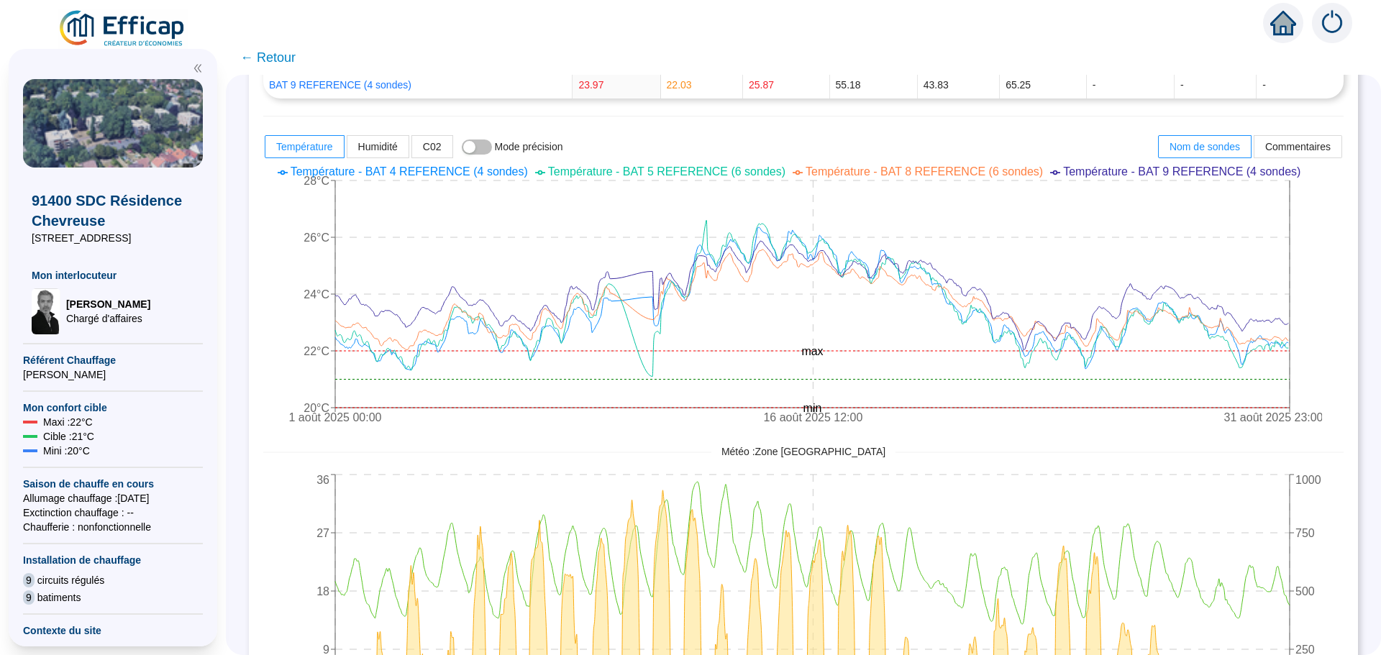
scroll to position [395, 0]
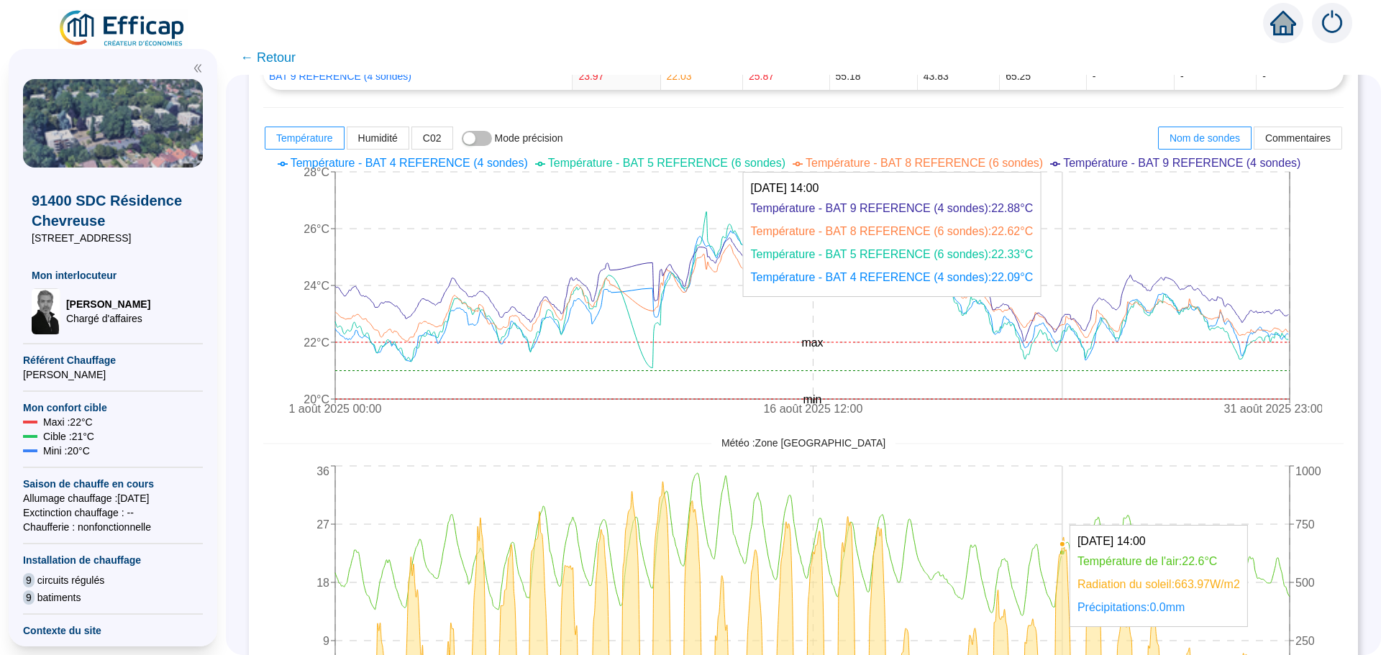
click at [1072, 634] on icon at bounding box center [812, 590] width 954 height 217
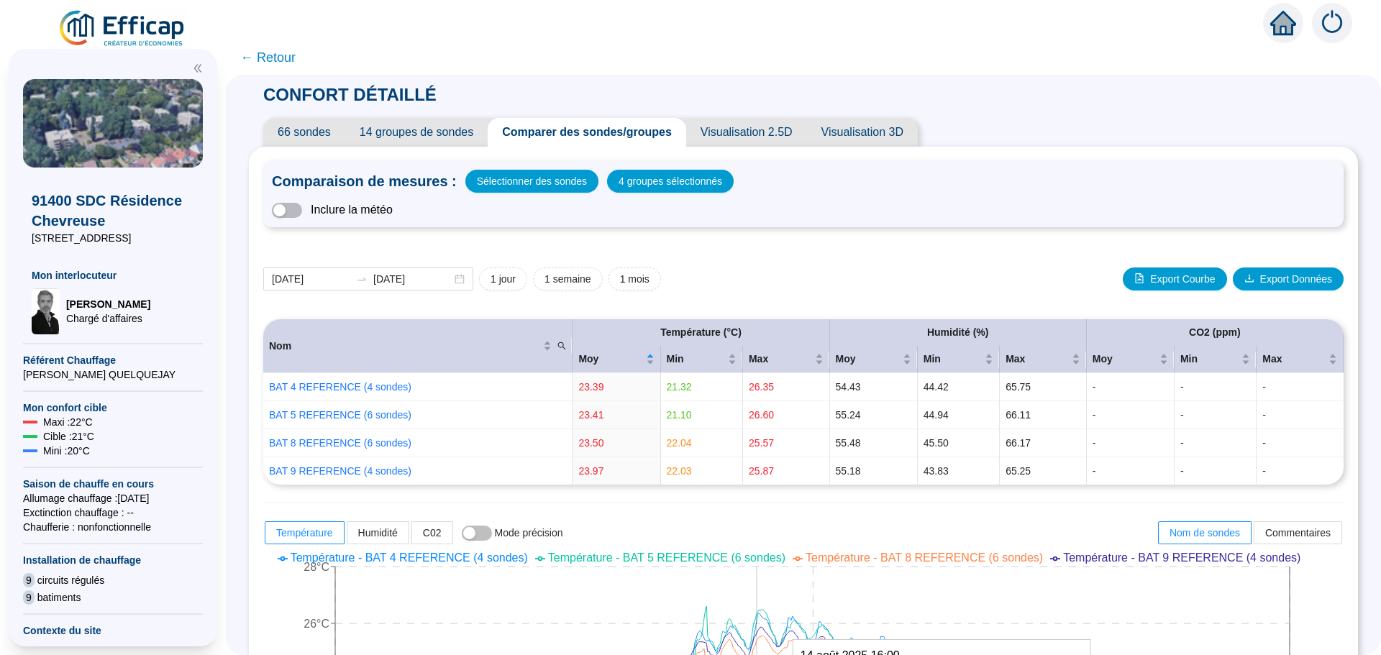
scroll to position [395, 0]
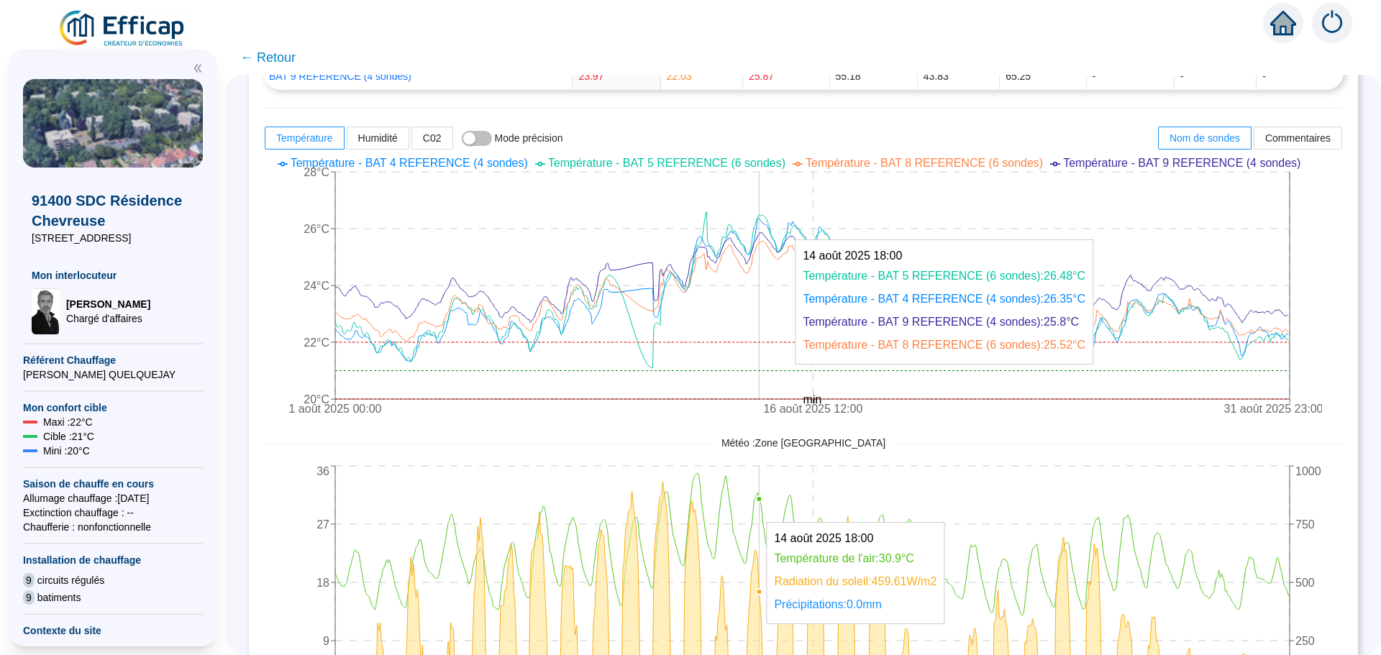
click at [772, 203] on icon "1 août 2025 00:00 16 août 2025 12:00 31 août 2025 23:00 20°C 22°C 24°C 26°C 28°…" at bounding box center [792, 287] width 1058 height 273
click at [769, 203] on icon "1 août 2025 00:00 16 août 2025 12:00 31 août 2025 23:00 20°C 22°C 24°C 26°C 28°…" at bounding box center [792, 287] width 1058 height 273
